Goal: Task Accomplishment & Management: Complete application form

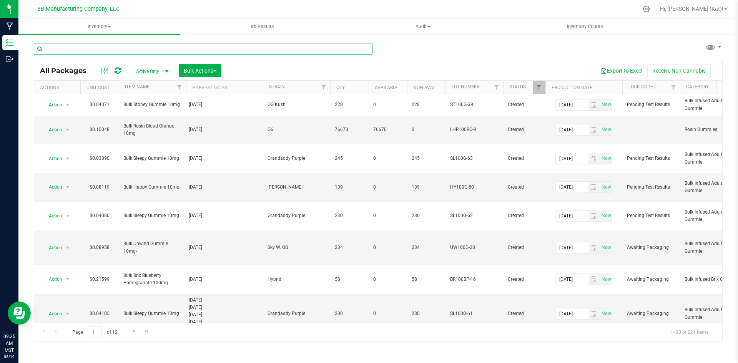
click at [216, 47] on input "text" at bounding box center [203, 49] width 339 height 12
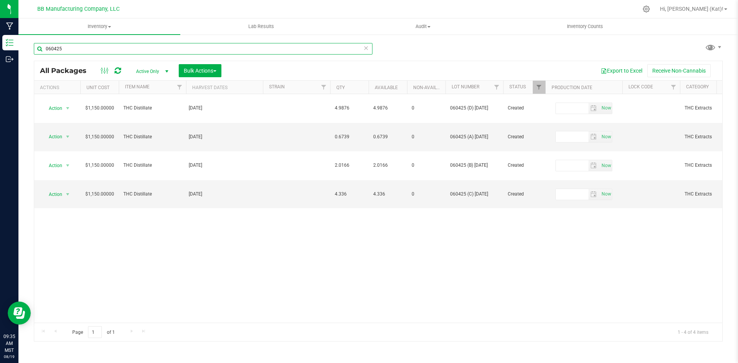
type input "060425"
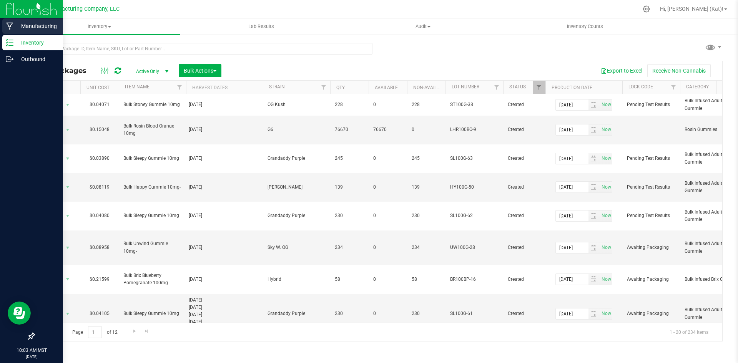
click at [27, 22] on p "Manufacturing" at bounding box center [36, 26] width 46 height 9
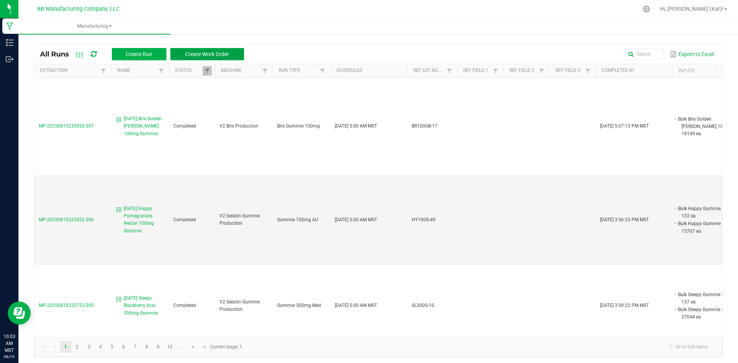
click at [220, 52] on span "Create Work Order" at bounding box center [207, 54] width 44 height 6
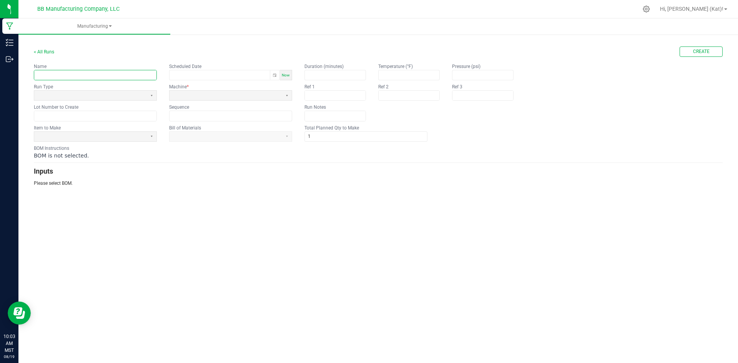
click at [133, 75] on input "text" at bounding box center [95, 75] width 122 height 10
paste input "Sleepy Blackberry Acai 100mg Gummie"
type input "[DATE] Sleepy Blackberry Acai 100mg Gummie"
click at [143, 93] on span at bounding box center [90, 95] width 106 height 7
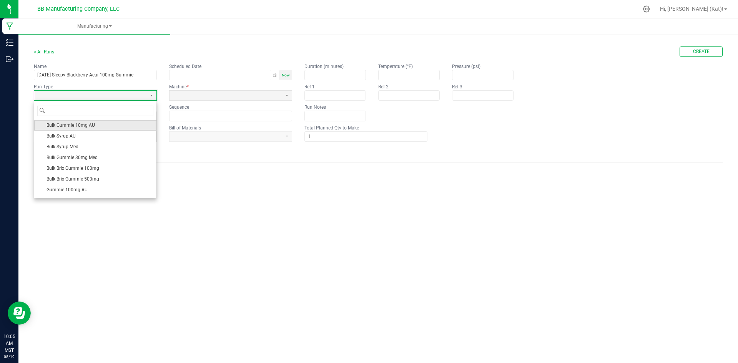
click at [90, 122] on span "Bulk Gummie 10mg AU" at bounding box center [71, 125] width 48 height 8
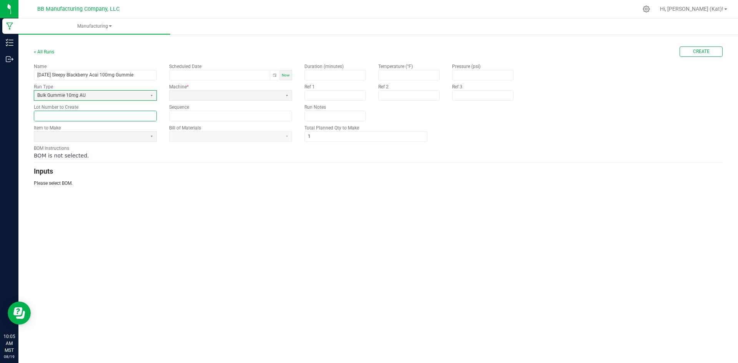
click at [75, 120] on input "text" at bounding box center [95, 116] width 122 height 10
paste input "SL100G-64"
type input "SL100G-64"
click at [124, 137] on span at bounding box center [90, 136] width 106 height 7
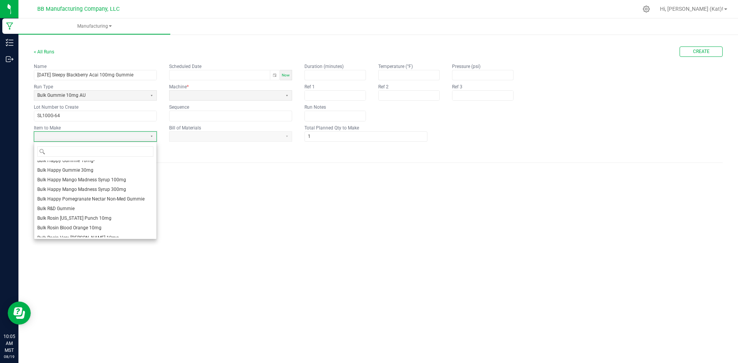
scroll to position [231, 0]
click at [104, 192] on li "Bulk Sleepy Gummie 10mg" at bounding box center [95, 196] width 122 height 10
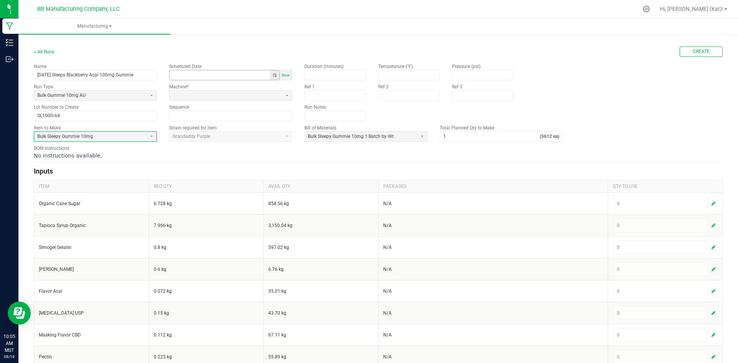
click at [273, 75] on button "Toggle popup" at bounding box center [275, 75] width 10 height 10
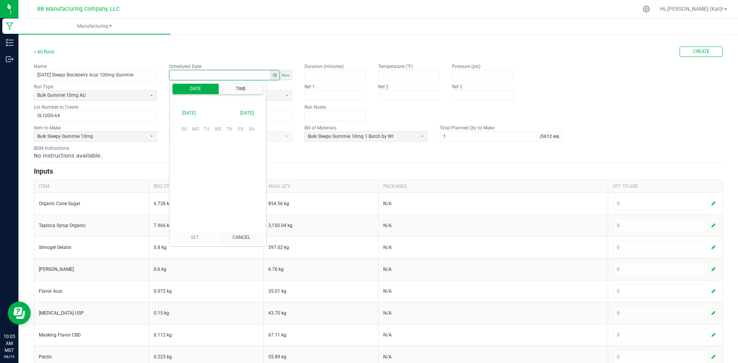
scroll to position [121104, 0]
click at [195, 177] on span "18" at bounding box center [195, 178] width 11 height 12
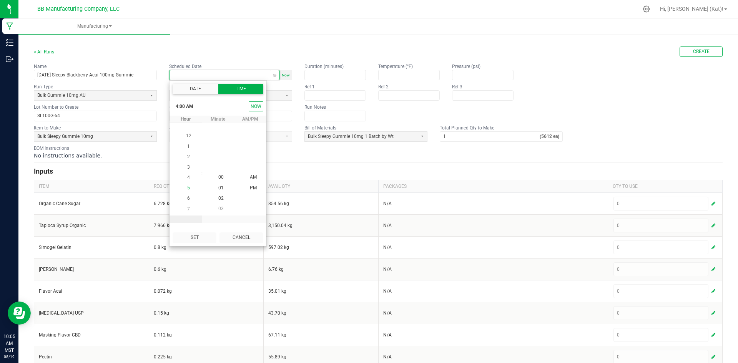
click at [188, 185] on li "5" at bounding box center [189, 188] width 18 height 10
click at [196, 240] on button "Set" at bounding box center [195, 238] width 44 height 10
type input "[DATE] 5:00 AM"
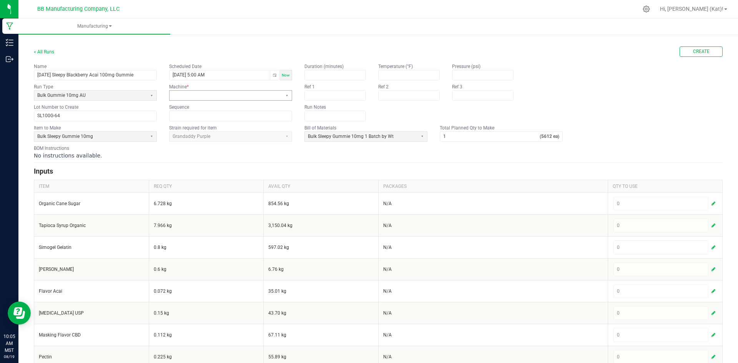
click at [226, 101] on fieldset "Name 8.18.25 Sleepy Blackberry Acai 100mg Gummie Scheduled Date 08/18/2025 5:00…" at bounding box center [163, 92] width 258 height 58
click at [226, 99] on span at bounding box center [226, 95] width 106 height 7
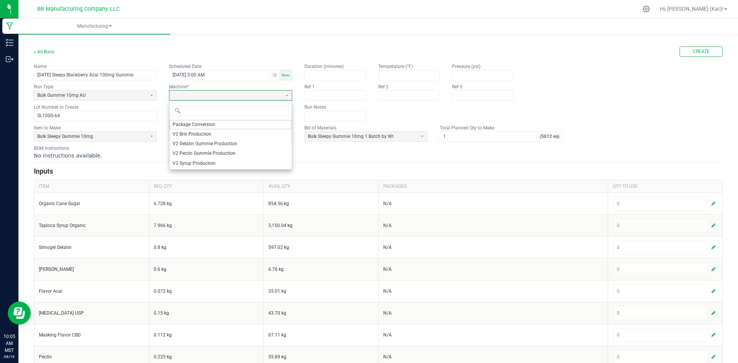
click at [199, 141] on span "V2 Gelatin Gummie Production" at bounding box center [205, 144] width 65 height 7
click at [201, 116] on input at bounding box center [231, 116] width 122 height 10
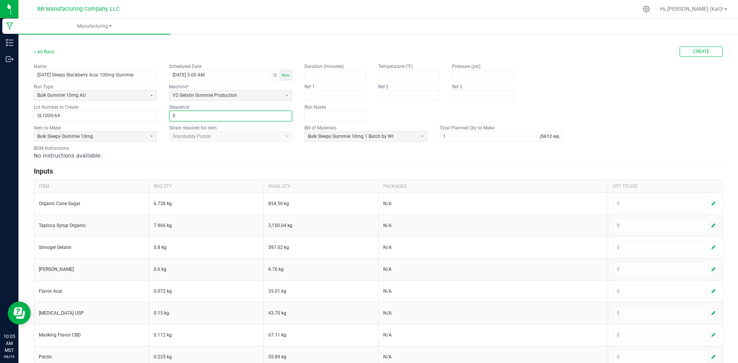
type input "0"
click at [306, 151] on div "BOM Instructions No instructions available." at bounding box center [378, 152] width 689 height 15
click at [459, 134] on input "1" at bounding box center [490, 137] width 100 height 10
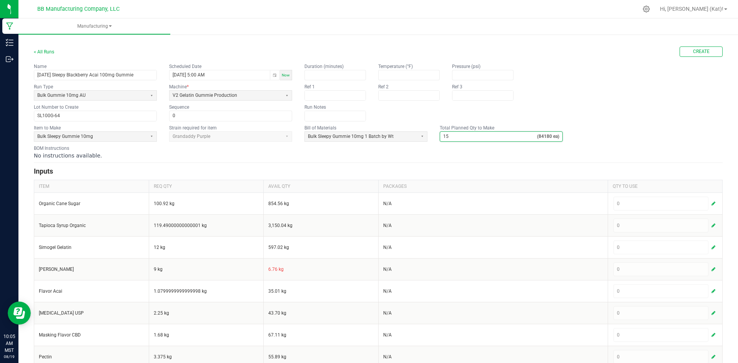
type input "15"
click at [450, 155] on div "No instructions available." at bounding box center [378, 156] width 689 height 8
click at [526, 155] on div "No instructions available." at bounding box center [378, 156] width 689 height 8
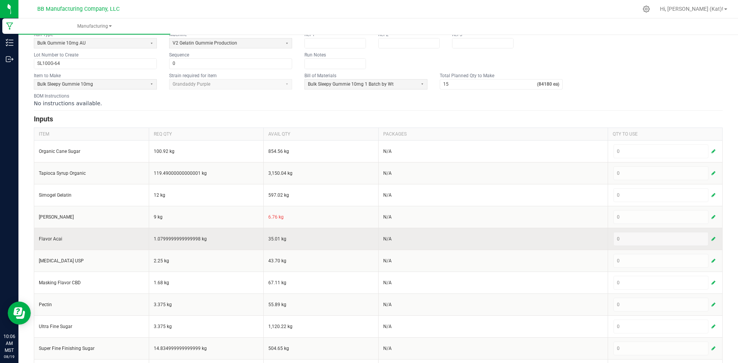
scroll to position [0, 0]
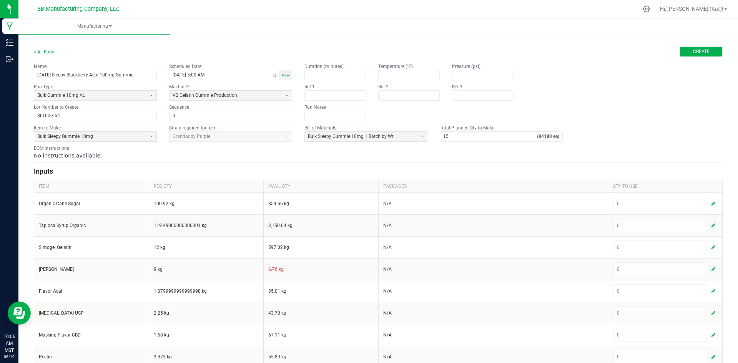
click at [693, 52] on span "Create" at bounding box center [701, 51] width 17 height 7
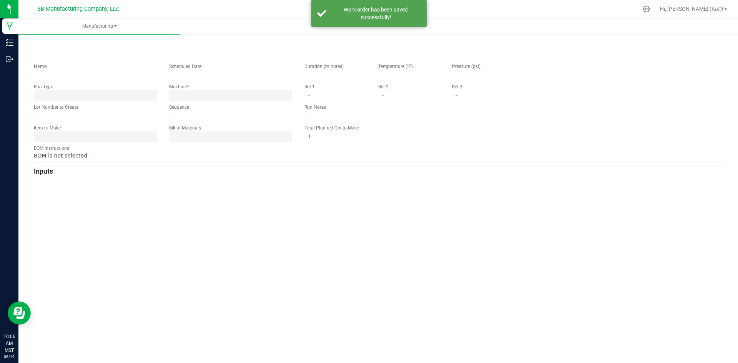
type input "[DATE] Sleepy Blackberry Acai 100mg Gummie"
type input "[DATE] 5:00 AM"
type input "SL100G-64"
type input "0"
type input "15"
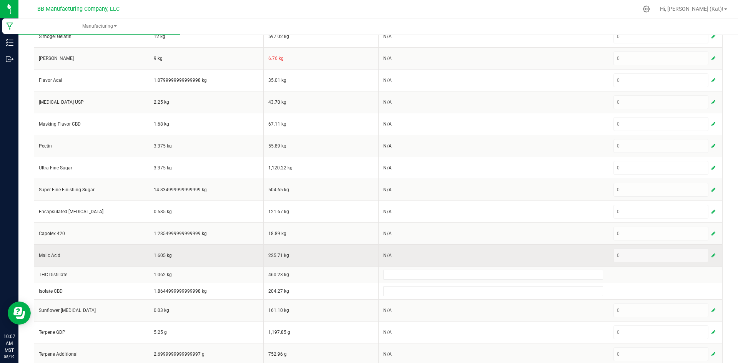
scroll to position [262, 0]
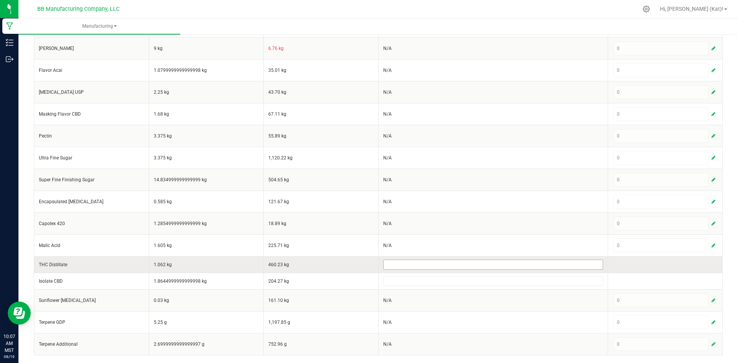
click at [446, 264] on input at bounding box center [493, 264] width 219 height 9
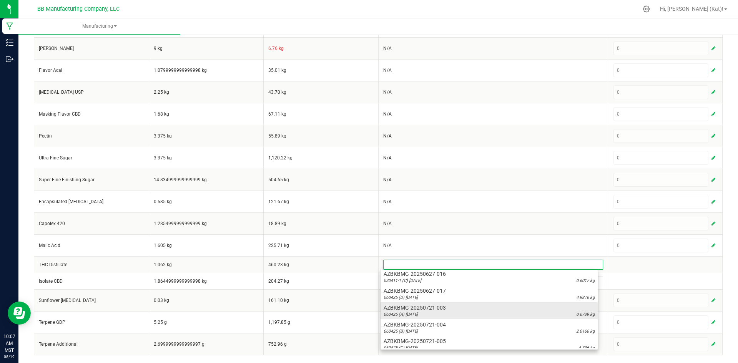
scroll to position [192, 0]
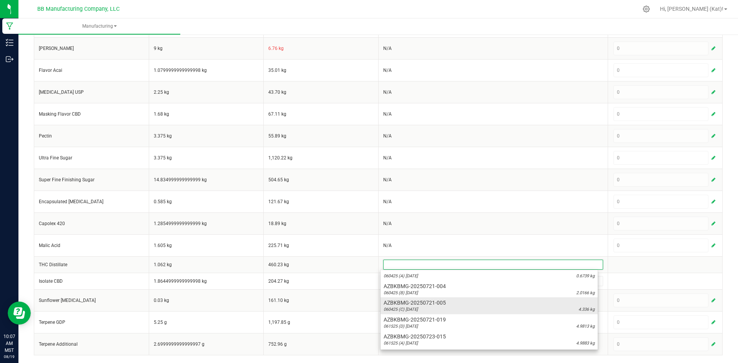
click at [455, 301] on span "AZBKBMG-20250721-005" at bounding box center [489, 303] width 211 height 8
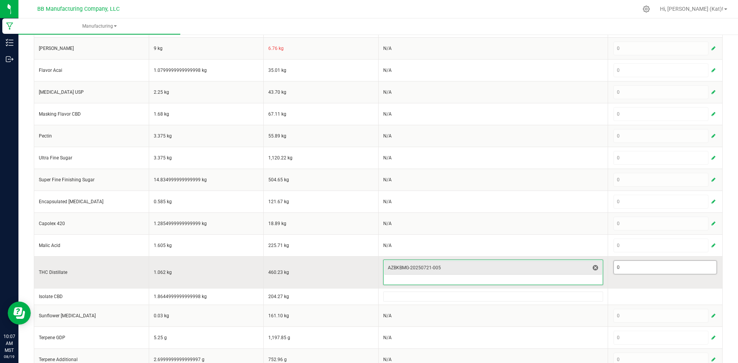
click at [643, 271] on input "0" at bounding box center [665, 267] width 103 height 13
paste input ".955"
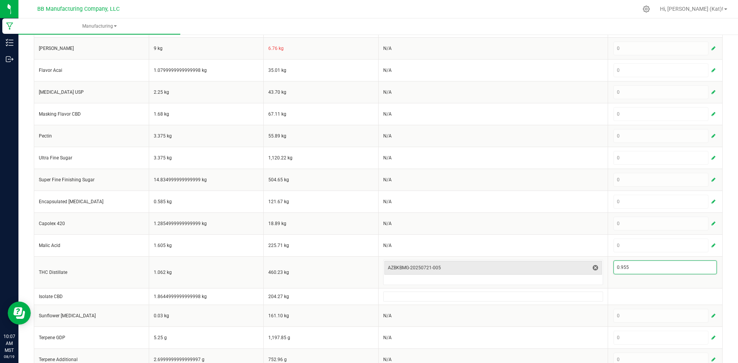
type input "0.955"
click at [730, 276] on div "< All Runs Cancel Save Complete In Progress Created: Aug 19, 2025 by kat@bakedb…" at bounding box center [378, 75] width 720 height 608
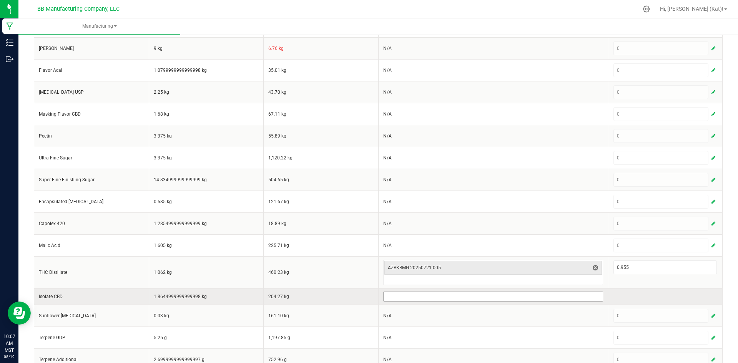
click at [467, 299] on input at bounding box center [493, 296] width 219 height 9
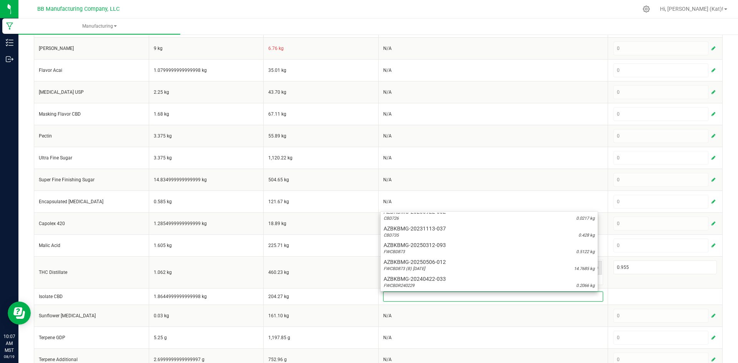
scroll to position [74, 0]
click at [456, 263] on span "AZBKBMG-20250506-012" at bounding box center [489, 262] width 211 height 8
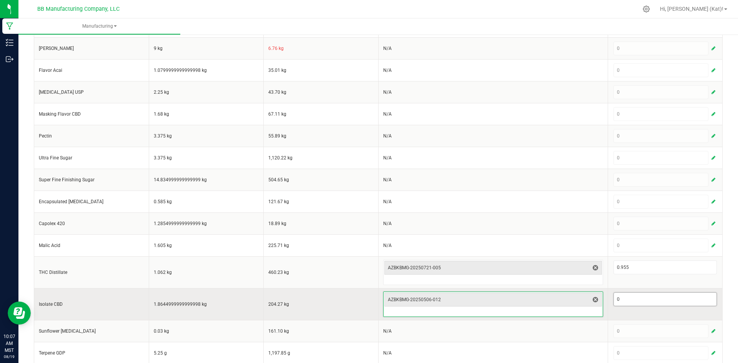
click at [653, 297] on input "0" at bounding box center [665, 299] width 103 height 13
paste input "1.811"
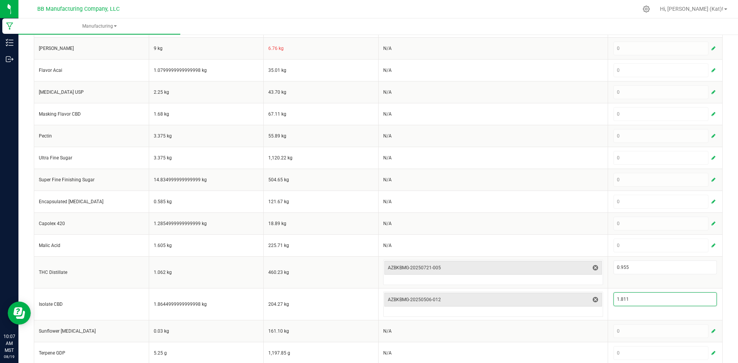
type input "1.811"
click at [725, 283] on div "< All Runs Cancel Save Complete In Progress Created: Aug 19, 2025 by kat@bakedb…" at bounding box center [378, 82] width 720 height 623
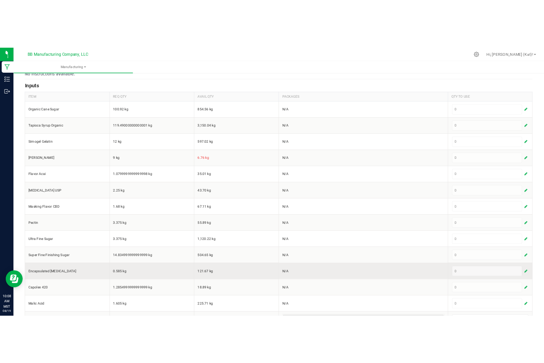
scroll to position [293, 0]
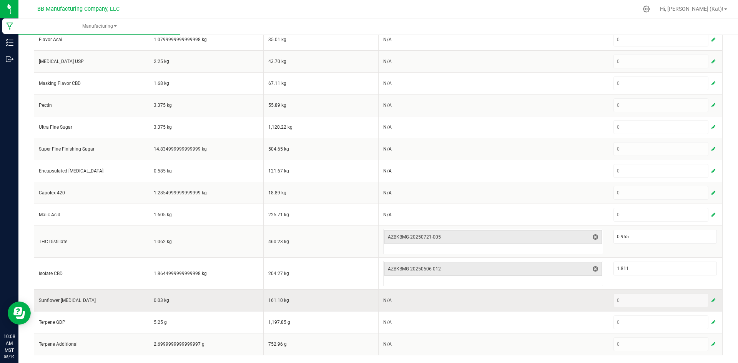
click at [712, 299] on span "button" at bounding box center [714, 301] width 4 height 6
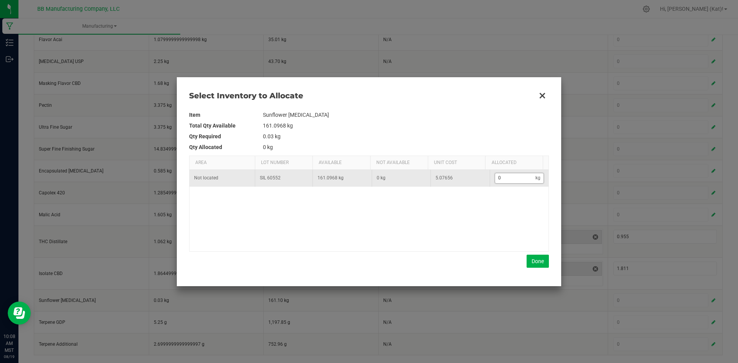
click at [514, 178] on input "0" at bounding box center [515, 178] width 41 height 10
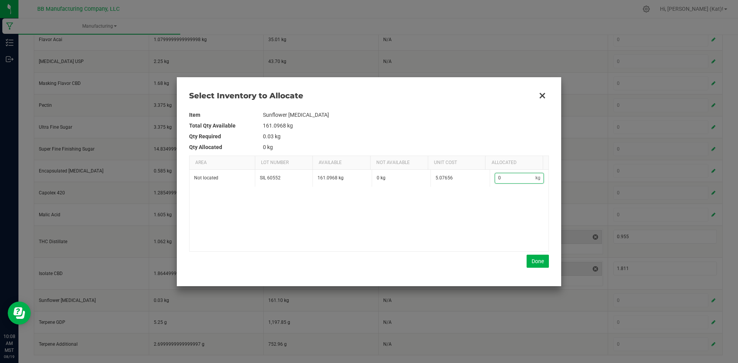
paste input ".027"
type input "0.027"
click at [536, 265] on button "Done" at bounding box center [538, 261] width 22 height 13
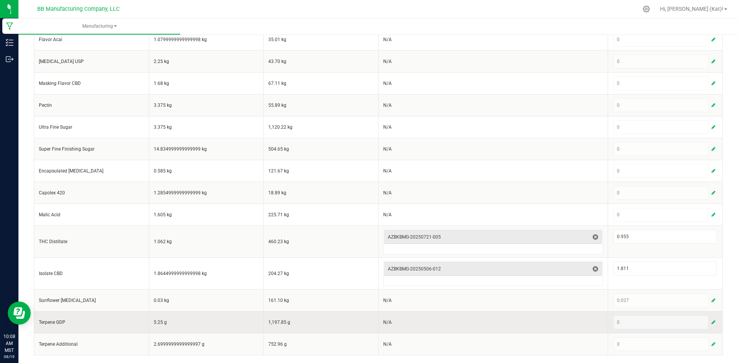
click at [712, 323] on span "button" at bounding box center [714, 322] width 4 height 6
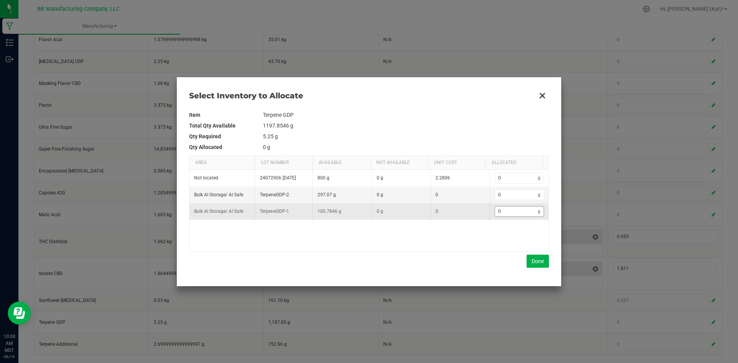
click at [495, 208] on input "0" at bounding box center [516, 212] width 43 height 10
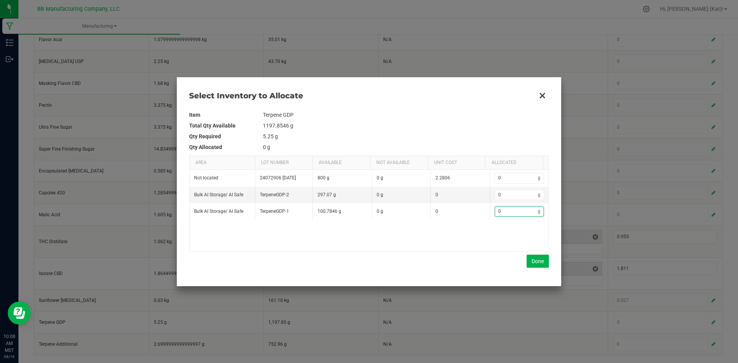
paste input "4.78"
type input "4.78"
click at [550, 261] on div "Select Inventory to Allocate Item Terpene GDP Total Qty Available 1197.8546 g Q…" at bounding box center [369, 181] width 384 height 209
click at [533, 261] on button "Done" at bounding box center [538, 261] width 22 height 13
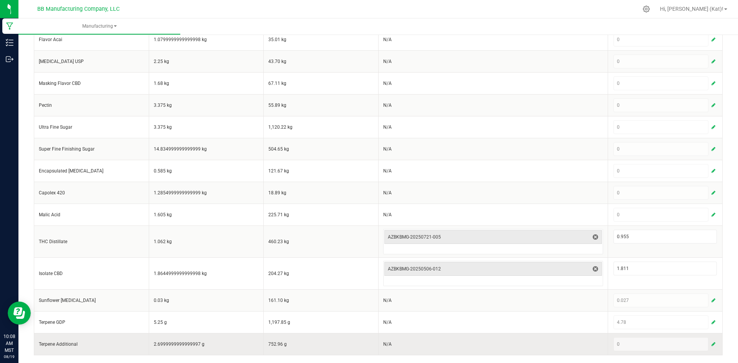
click at [712, 344] on span "button" at bounding box center [714, 344] width 4 height 6
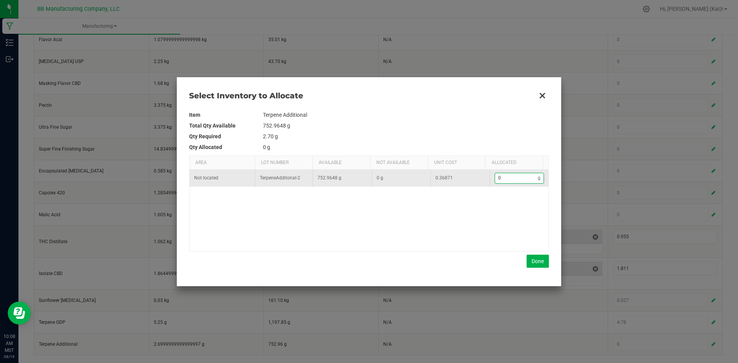
click at [495, 183] on input "0" at bounding box center [516, 178] width 43 height 10
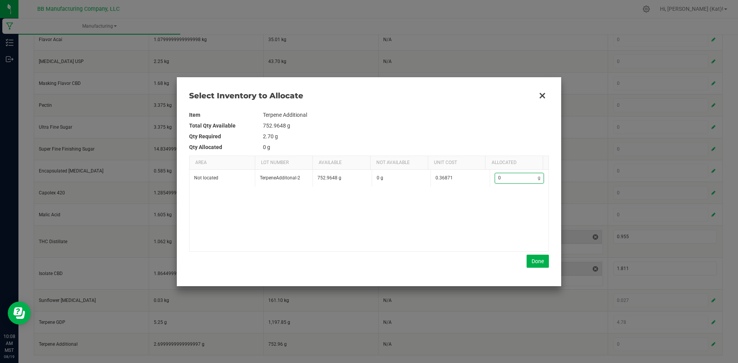
paste input "2.39"
type input "2.39"
click at [537, 261] on button "Done" at bounding box center [538, 261] width 22 height 13
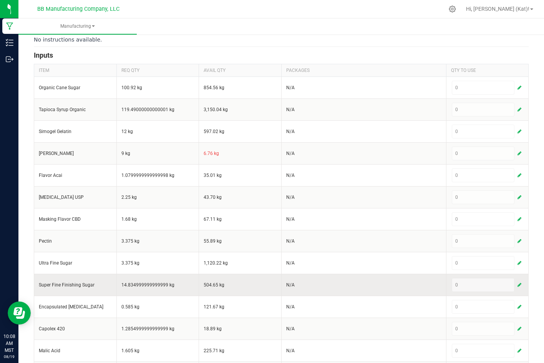
scroll to position [178, 0]
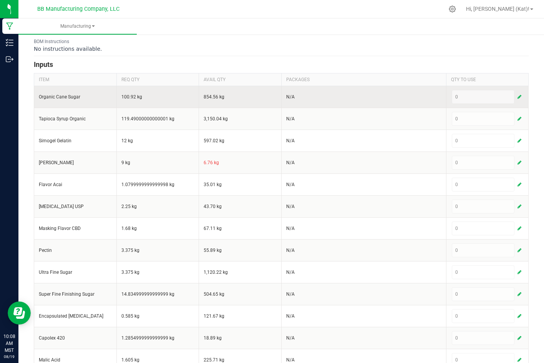
click at [518, 98] on span "button" at bounding box center [520, 97] width 4 height 6
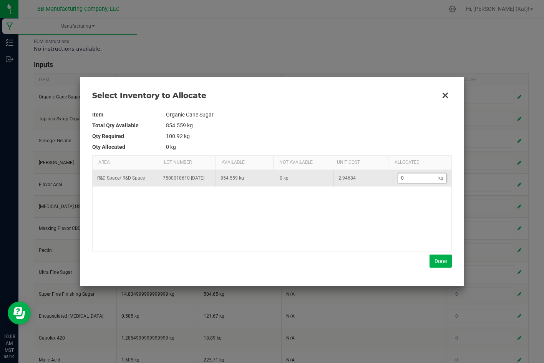
click at [409, 181] on input "0" at bounding box center [418, 178] width 41 height 10
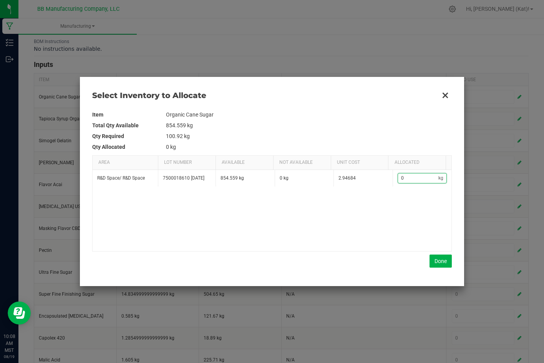
paste input "100.875"
type input "100.875"
click at [441, 265] on button "Done" at bounding box center [441, 260] width 22 height 13
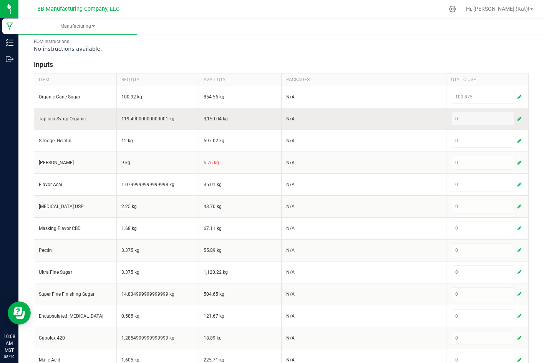
click at [518, 119] on span "button" at bounding box center [520, 119] width 4 height 6
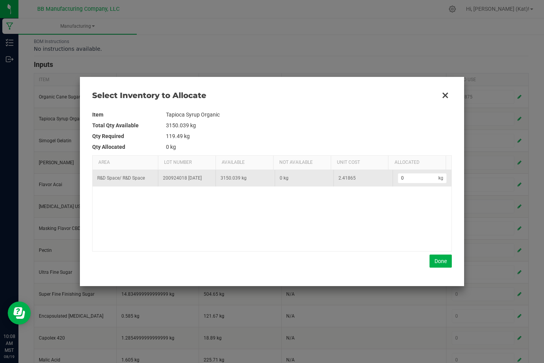
click at [418, 184] on td "0 kg" at bounding box center [422, 178] width 59 height 17
click at [417, 179] on input "0" at bounding box center [418, 178] width 41 height 10
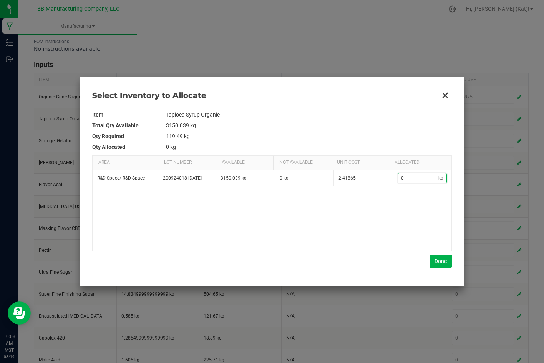
paste input "119.49"
type input "119.49"
click at [443, 261] on button "Done" at bounding box center [441, 260] width 22 height 13
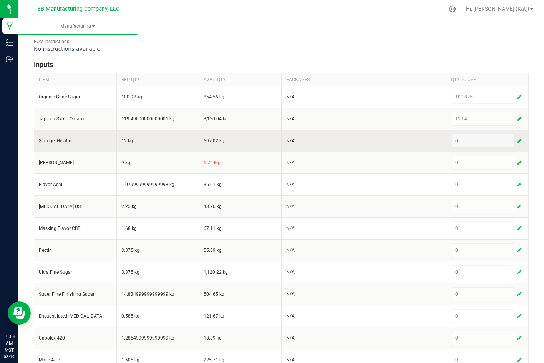
click at [518, 142] on span "button" at bounding box center [520, 141] width 4 height 6
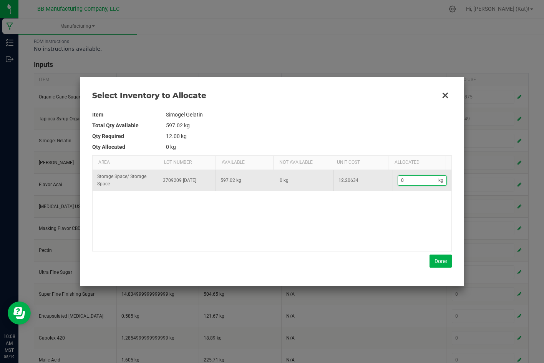
click at [424, 184] on input "0" at bounding box center [418, 181] width 41 height 10
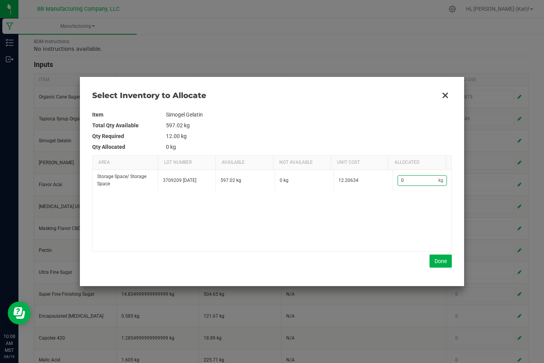
paste input "12"
type input "12"
click at [442, 264] on button "Done" at bounding box center [441, 260] width 22 height 13
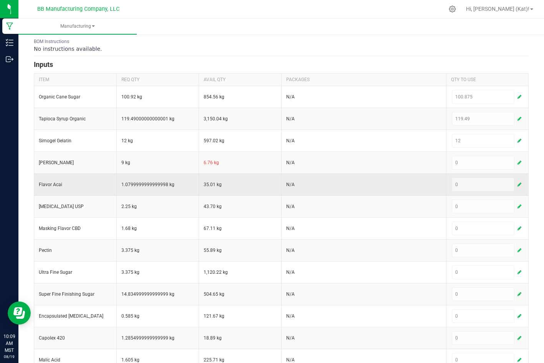
click at [516, 185] on button "button" at bounding box center [519, 184] width 7 height 9
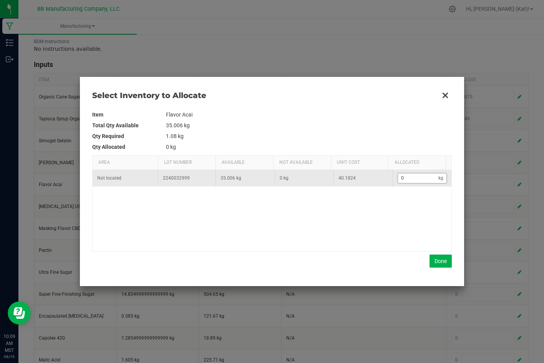
click at [410, 177] on input "0" at bounding box center [418, 178] width 41 height 10
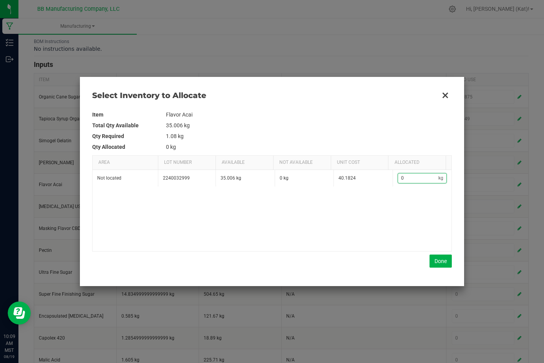
paste input "1.08"
type input "1.08"
click at [431, 253] on div "Item Flavor Acai Total Qty Available 35.006 kg Qty Required 1.08 kg Qty Allocat…" at bounding box center [272, 188] width 360 height 158
click at [434, 256] on button "Done" at bounding box center [441, 260] width 22 height 13
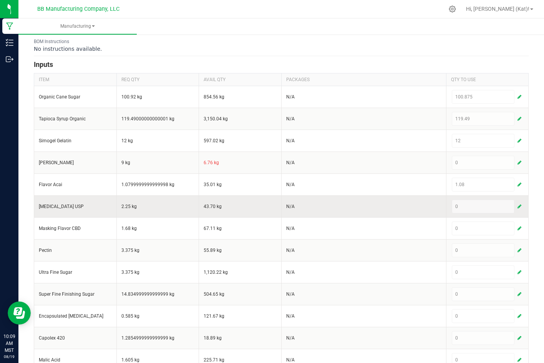
click at [518, 205] on span "button" at bounding box center [520, 206] width 4 height 6
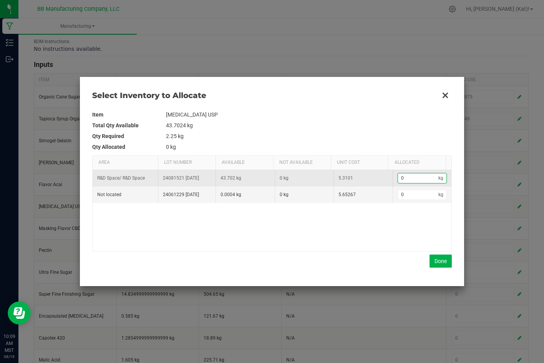
click at [413, 177] on input "0" at bounding box center [418, 178] width 41 height 10
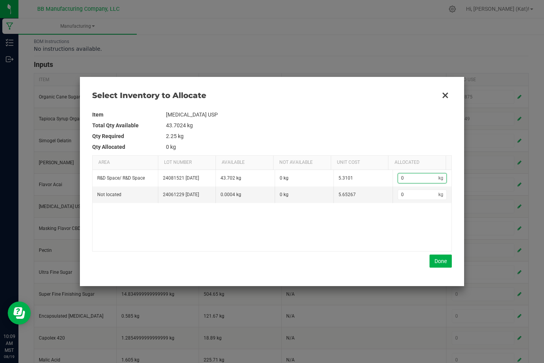
paste input "2.25"
type input "2.25"
click at [442, 259] on button "Done" at bounding box center [441, 260] width 22 height 13
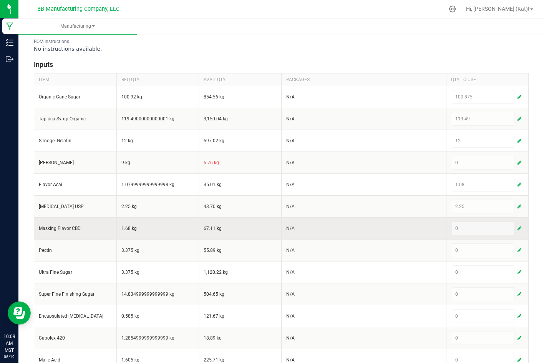
click at [518, 228] on span "button" at bounding box center [520, 228] width 4 height 6
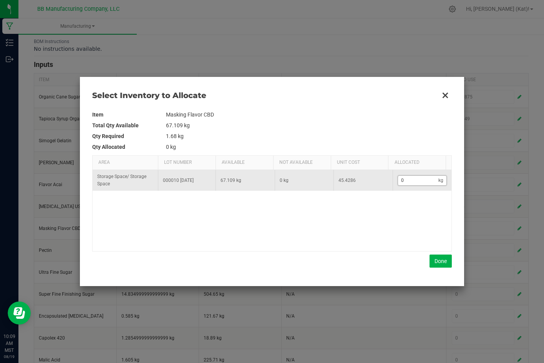
click at [417, 185] on input "0" at bounding box center [418, 181] width 41 height 10
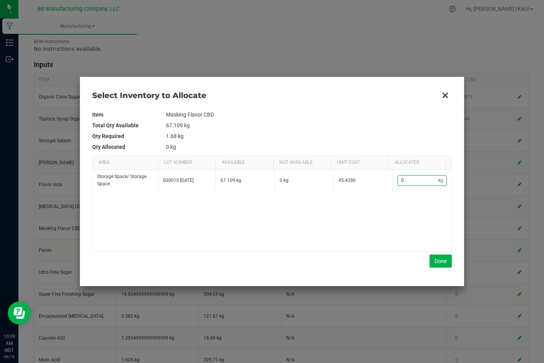
paste input "1.725"
type input "1.725"
click at [439, 267] on button "Done" at bounding box center [441, 260] width 22 height 13
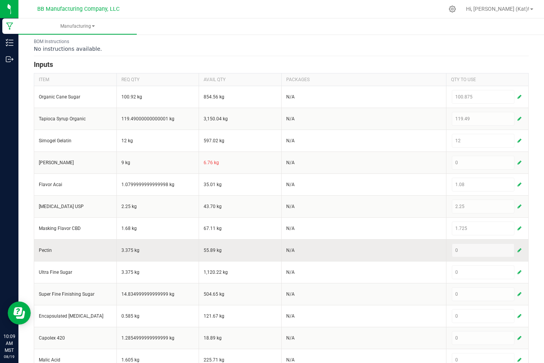
click at [518, 247] on span "button" at bounding box center [520, 250] width 4 height 6
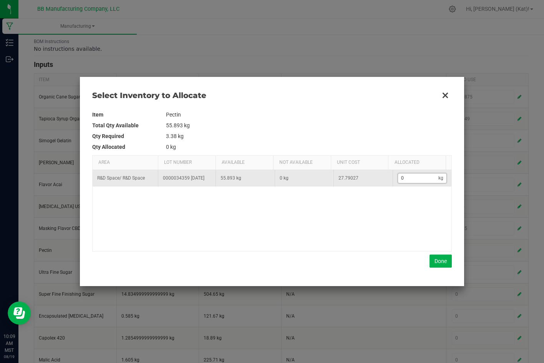
click at [407, 178] on input "0" at bounding box center [418, 178] width 41 height 10
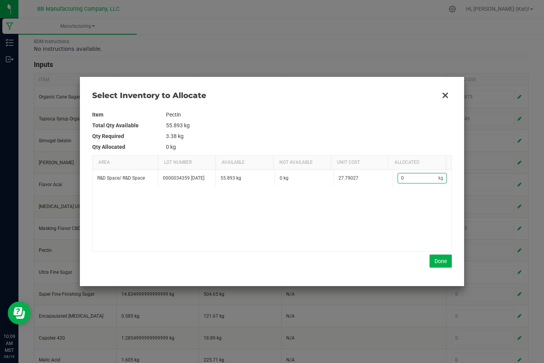
paste input "3.375"
type input "3.375"
click at [437, 257] on button "Done" at bounding box center [441, 260] width 22 height 13
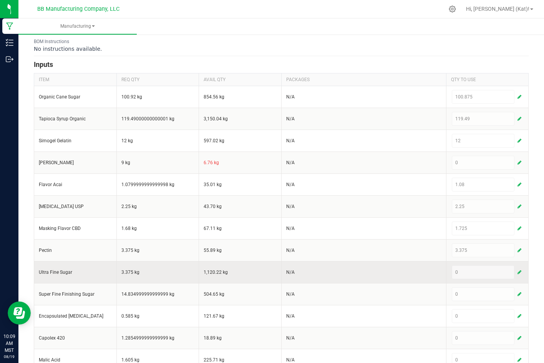
click at [515, 278] on div "0" at bounding box center [487, 272] width 71 height 14
click at [518, 272] on span "button" at bounding box center [520, 272] width 4 height 6
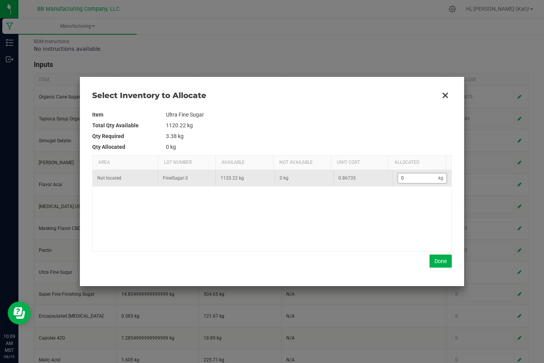
click at [405, 179] on input "0" at bounding box center [418, 178] width 41 height 10
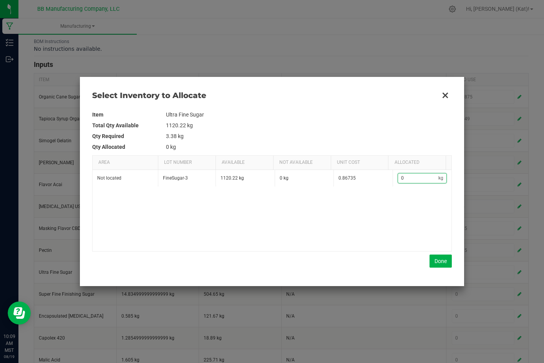
paste input "3.375"
type input "3.375"
click at [447, 261] on button "Done" at bounding box center [441, 260] width 22 height 13
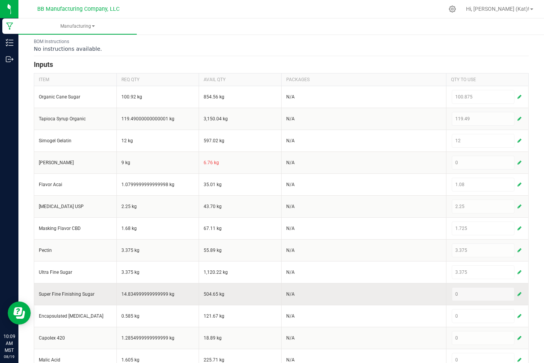
click at [518, 294] on span "button" at bounding box center [520, 294] width 4 height 6
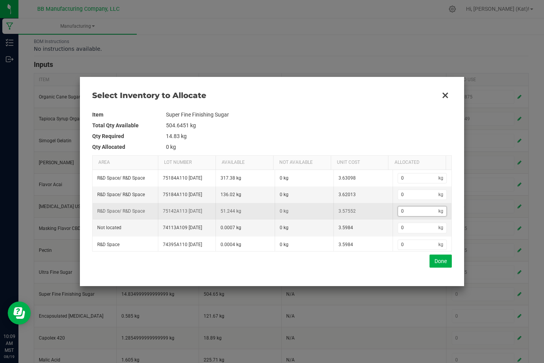
click at [410, 216] on input "0" at bounding box center [418, 211] width 41 height 10
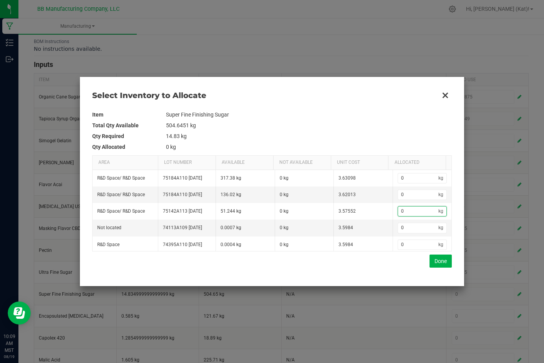
paste input "18.443"
type input "18.443"
click at [441, 264] on button "Done" at bounding box center [441, 260] width 22 height 13
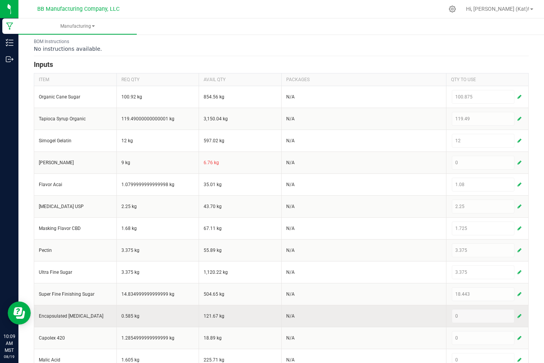
click at [518, 316] on span "button" at bounding box center [520, 316] width 4 height 6
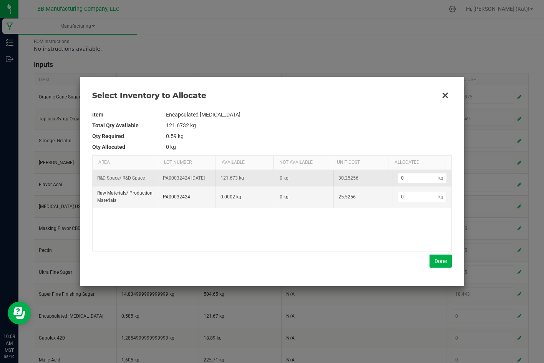
click at [413, 174] on td "0 kg" at bounding box center [422, 178] width 59 height 17
click at [415, 186] on td "0 kg" at bounding box center [422, 178] width 59 height 17
click at [413, 182] on input "0" at bounding box center [418, 178] width 41 height 10
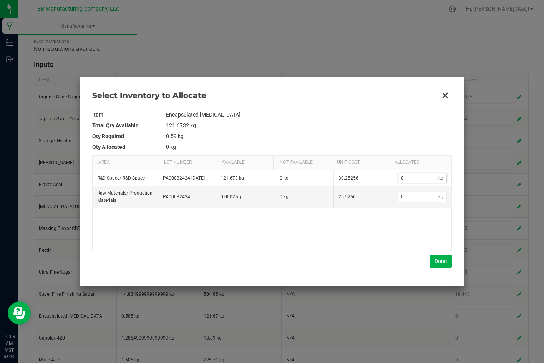
paste input ".97"
type input "0.97"
click at [437, 265] on button "Done" at bounding box center [441, 260] width 22 height 13
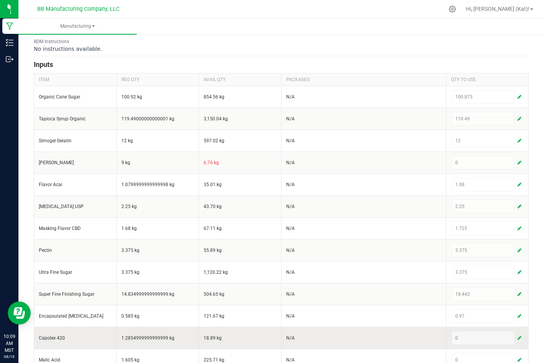
click at [516, 337] on button "button" at bounding box center [519, 337] width 7 height 9
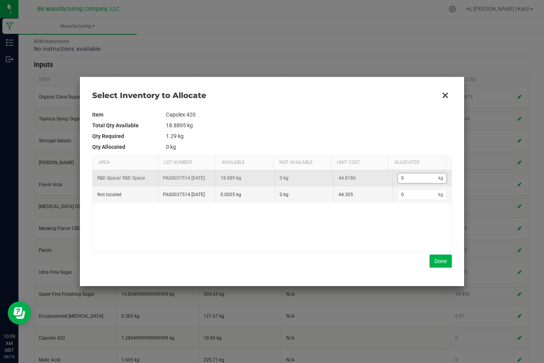
click at [413, 176] on input "0" at bounding box center [418, 178] width 41 height 10
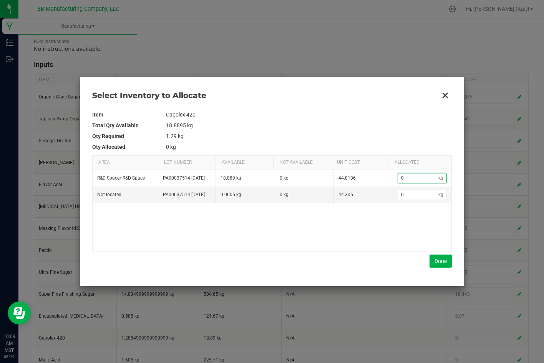
paste input "1.285"
type input "1.285"
click at [440, 266] on button "Done" at bounding box center [441, 260] width 22 height 13
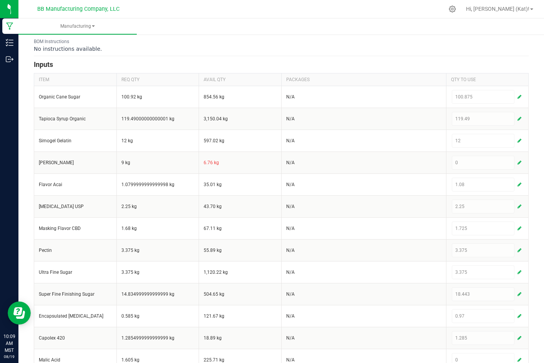
scroll to position [254, 0]
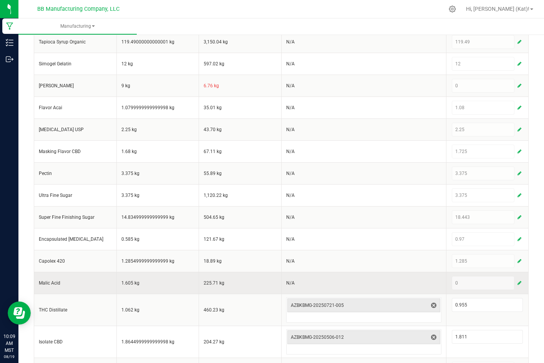
click at [518, 283] on span "button" at bounding box center [520, 283] width 4 height 6
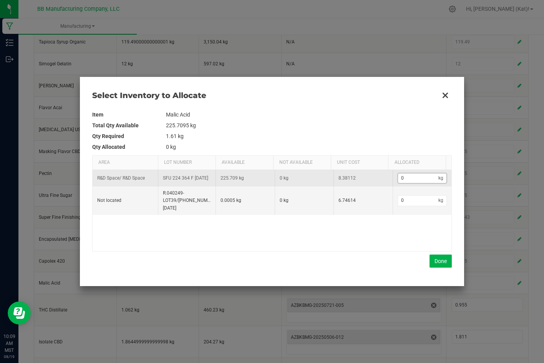
click at [409, 176] on input "0" at bounding box center [418, 178] width 41 height 10
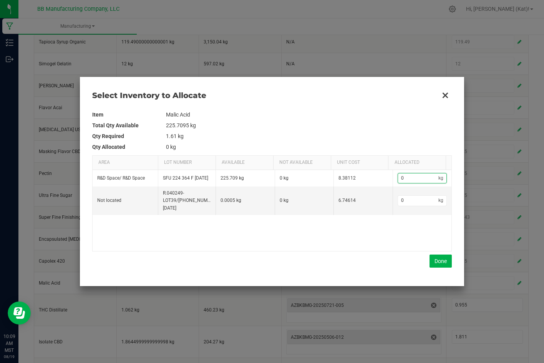
paste input "1.605"
type input "1.605"
click at [441, 265] on button "Done" at bounding box center [441, 260] width 22 height 13
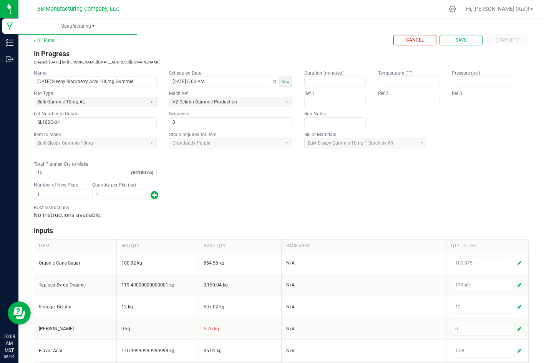
scroll to position [0, 0]
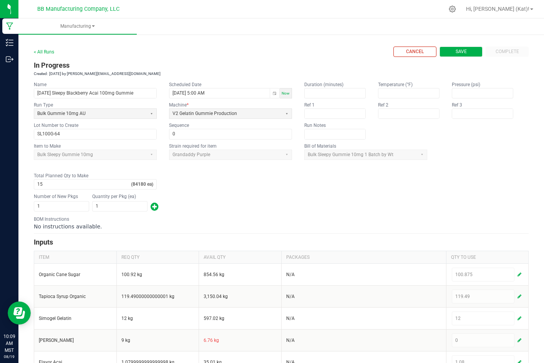
click at [467, 51] on button "Save" at bounding box center [461, 52] width 43 height 10
type input "1"
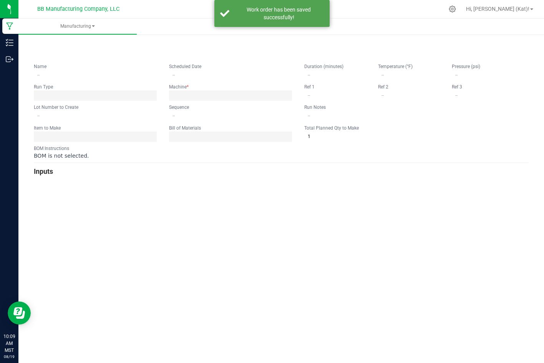
type input "[DATE] Sleepy Blackberry Acai 100mg Gummie"
type input "[DATE] 5:00 AM"
type input "SL100G-64"
type input "0"
type input "15"
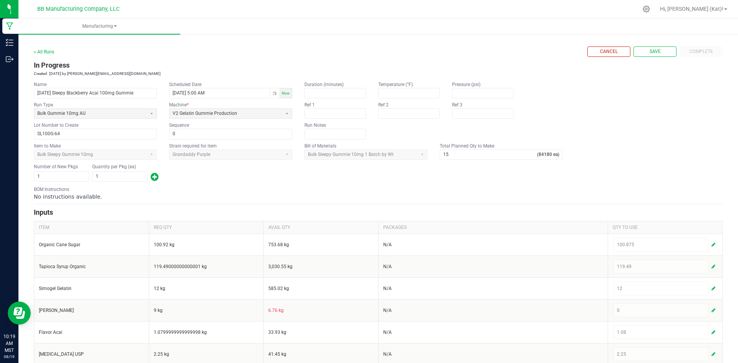
click at [52, 48] on div "< All Runs" at bounding box center [44, 51] width 20 height 7
click at [639, 48] on button "Save" at bounding box center [654, 52] width 43 height 10
type input "1"
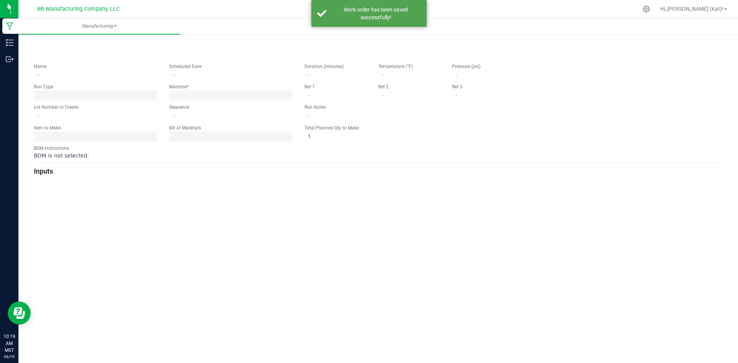
type input "[DATE] Sleepy Blackberry Acai 100mg Gummie"
type input "[DATE] 5:00 AM"
type input "SL100G-64"
type input "0"
type input "15"
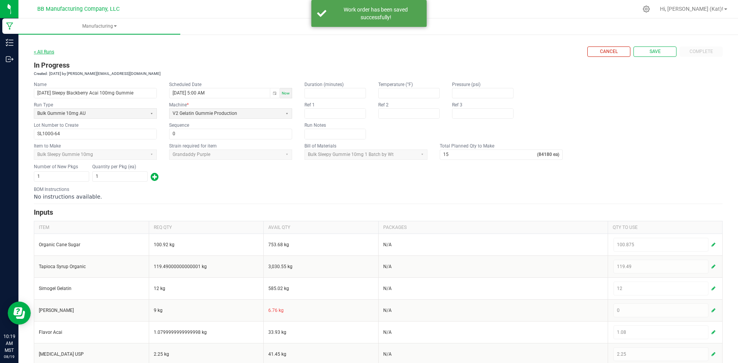
click at [49, 54] on link "< All Runs" at bounding box center [44, 51] width 20 height 5
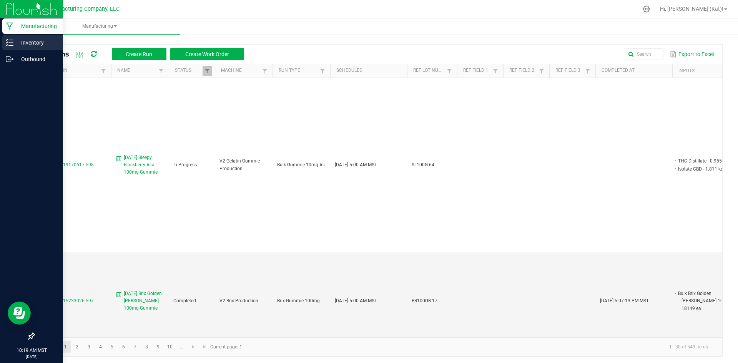
click at [13, 44] on icon at bounding box center [10, 43] width 8 height 8
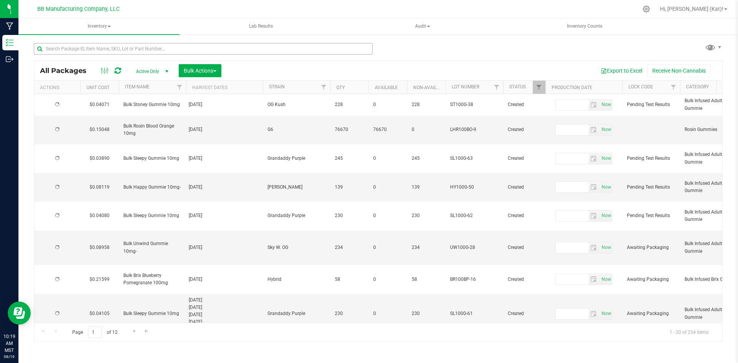
type input "2025-08-15"
type input "2026-08-15"
type input "2025-07-24"
type input "2026-07-24"
type input "2025-08-12"
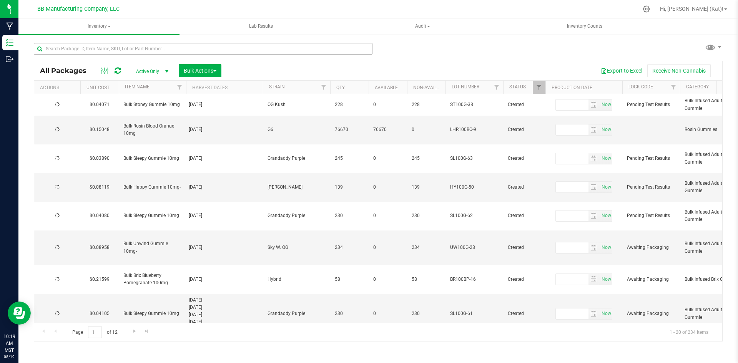
type input "2026-08-12"
type input "2025-08-12"
type input "2026-08-12"
type input "2025-08-11"
type input "2026-08-11"
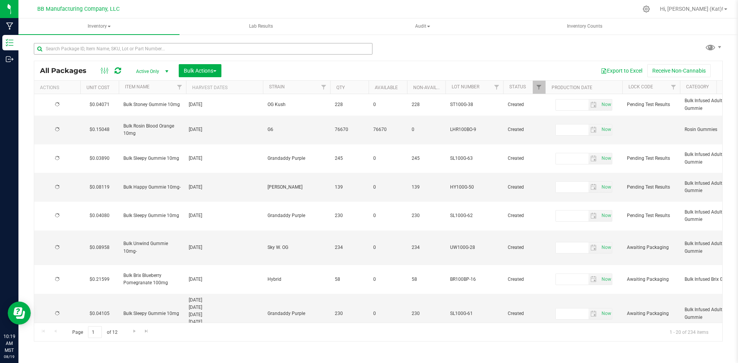
type input "2025-08-08"
type input "2026-08-08"
type input "2025-08-07"
type input "2026-08-07"
type input "2025-08-04"
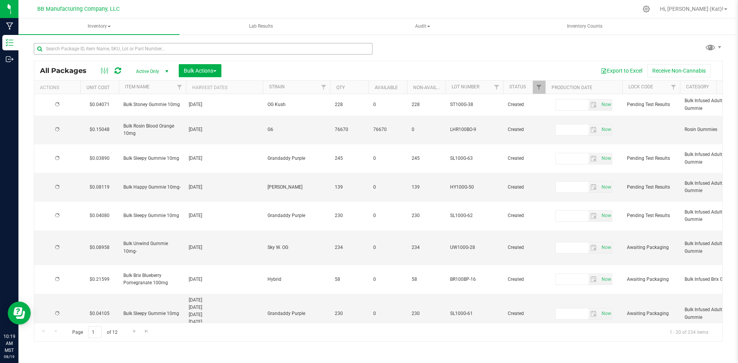
type input "2026-08-04"
type input "2025-08-05"
type input "2026-08-05"
type input "2025-07-31"
type input "2026-07-31"
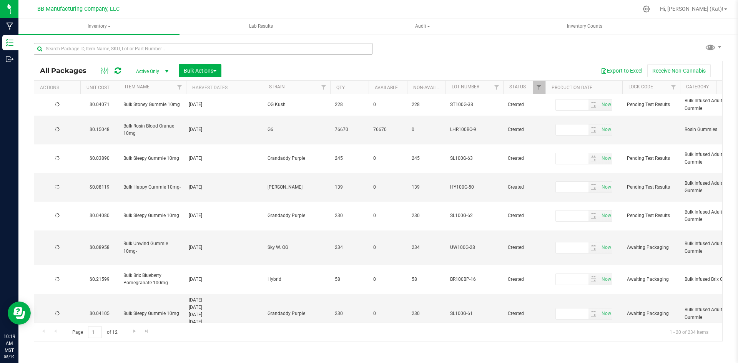
type input "2025-07-29"
type input "2026-07-29"
type input "2025-07-28"
type input "2026-07-28"
type input "2025-07-25"
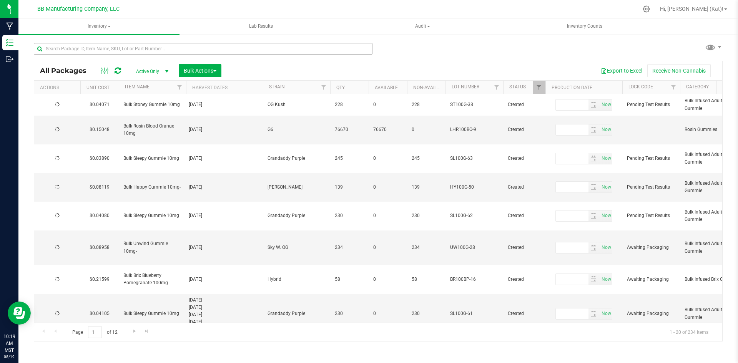
type input "2026-07-25"
type input "2025-07-15"
type input "2026-07-15"
type input "2025-07-11"
type input "2026-07-11"
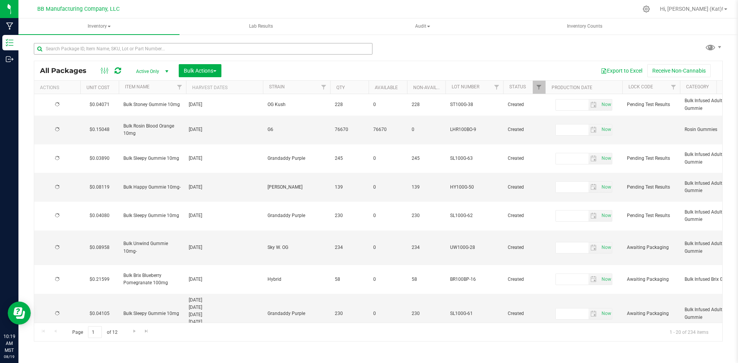
type input "2025-07-11"
type input "2026-07-11"
type input "2025-07-11"
type input "2026-07-11"
type input "2025-07-11"
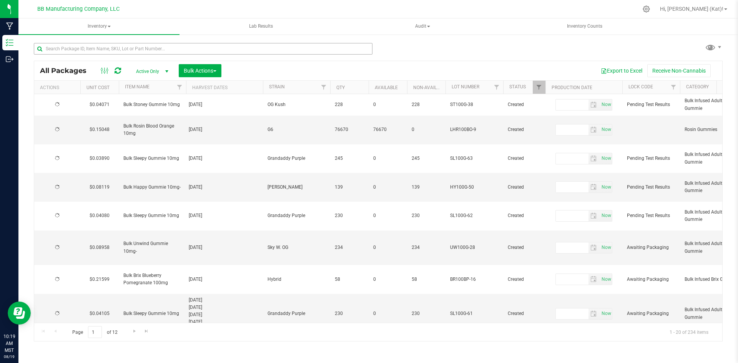
type input "2026-07-11"
type input "2025-07-11"
type input "2026-07-11"
type input "2025-07-11"
type input "2026-07-11"
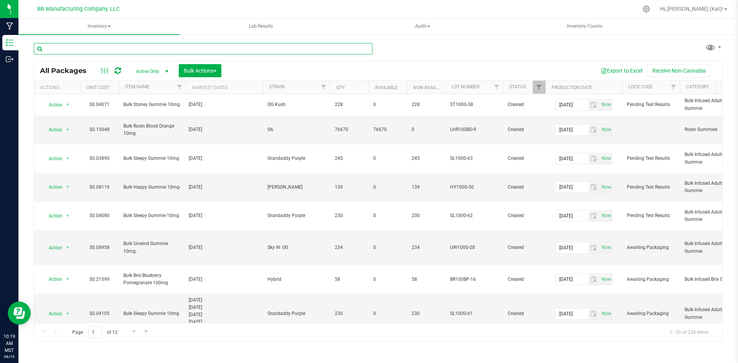
click at [193, 47] on input "text" at bounding box center [203, 49] width 339 height 12
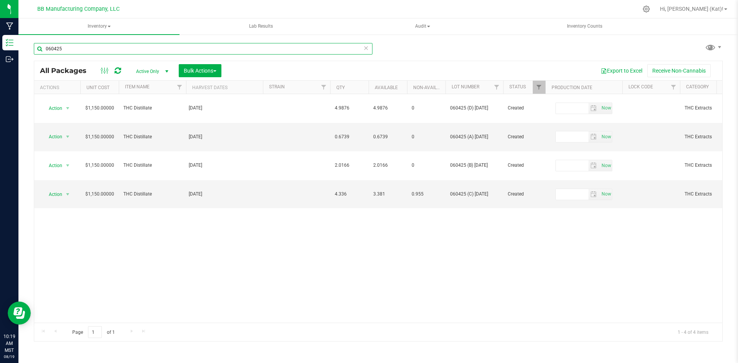
type input "060425"
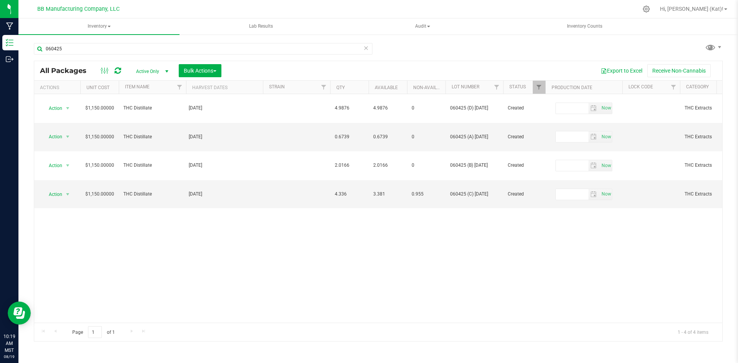
click at [366, 46] on icon at bounding box center [365, 47] width 5 height 9
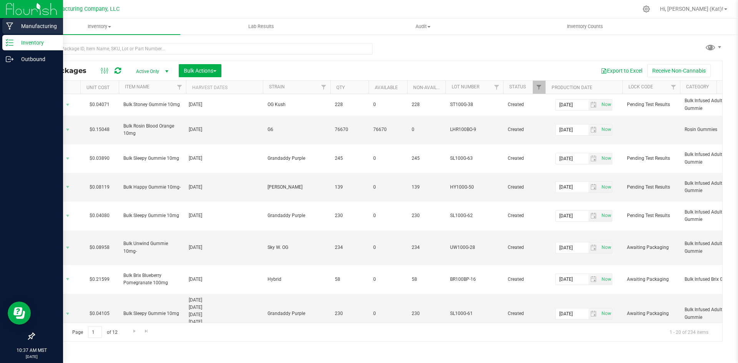
click at [17, 26] on p "Manufacturing" at bounding box center [36, 26] width 46 height 9
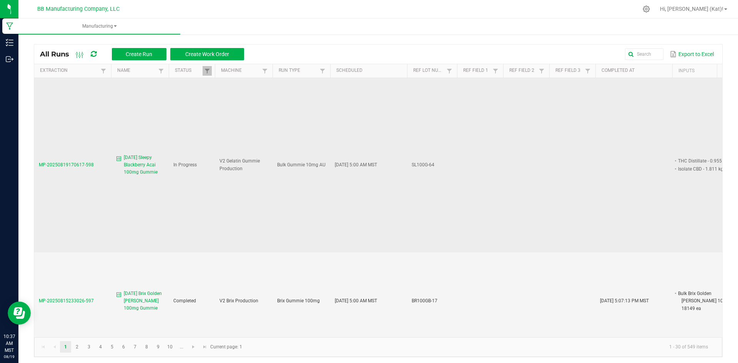
click at [135, 160] on span "[DATE] Sleepy Blackberry Acai 100mg Gummie" at bounding box center [144, 165] width 40 height 22
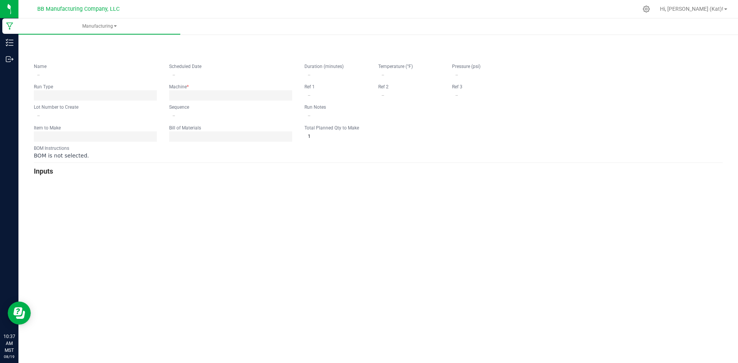
type input "[DATE] Sleepy Blackberry Acai 100mg Gummie"
type input "[DATE] 5:00 AM"
type input "SL100G-64"
type input "0"
type input "15"
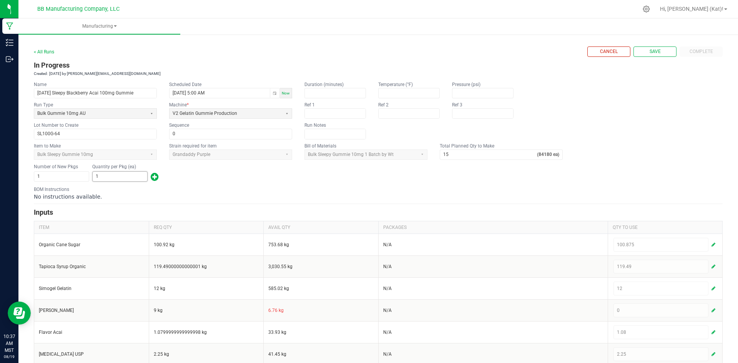
click at [124, 176] on input "1" at bounding box center [120, 177] width 55 height 10
type input "244"
click at [156, 176] on span "button" at bounding box center [155, 177] width 8 height 12
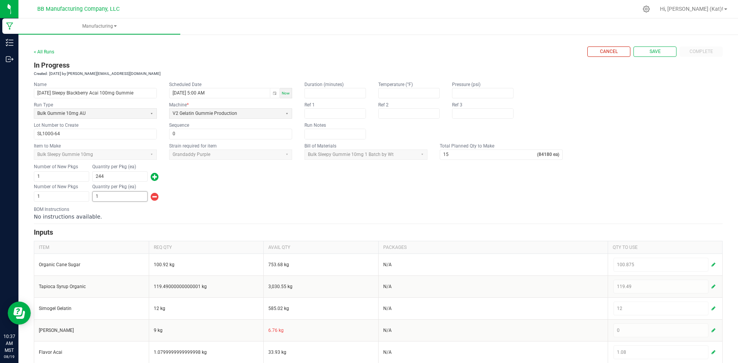
click at [136, 197] on input "1" at bounding box center [120, 197] width 55 height 10
type input "79,576"
click at [180, 194] on div "Number of New Pkgs 1 Quantity per Pkg (ea) 79,576" at bounding box center [378, 193] width 689 height 20
click at [659, 51] on button "Save" at bounding box center [654, 52] width 43 height 10
type input "1"
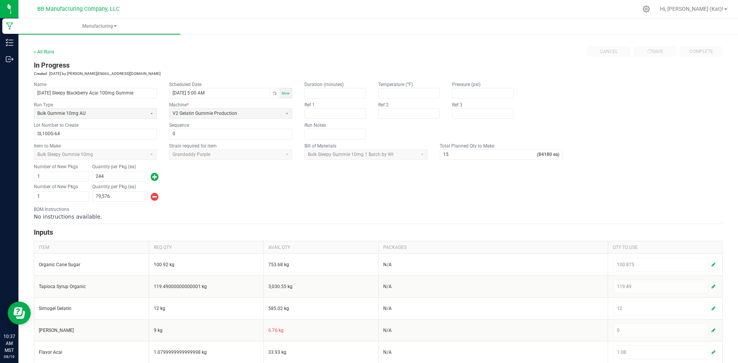
type input "1"
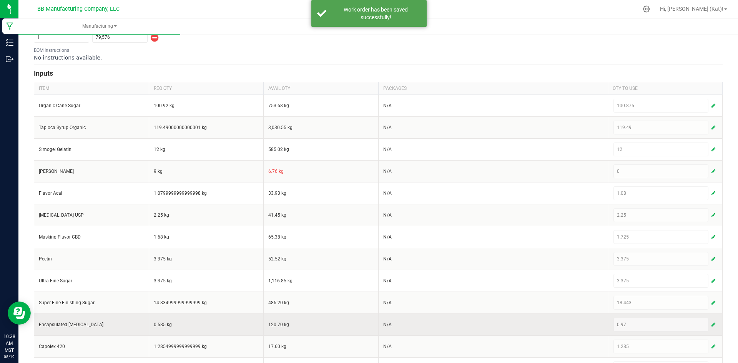
scroll to position [5, 0]
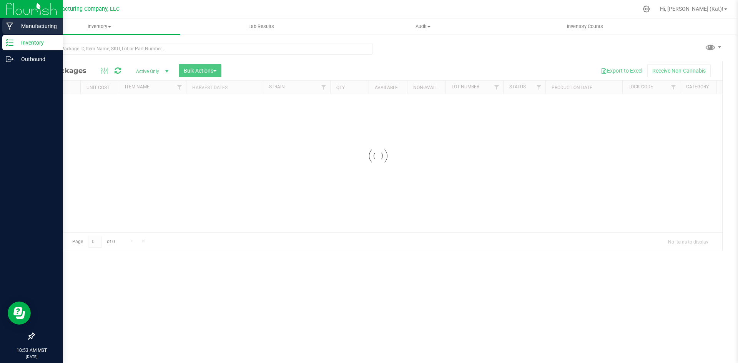
click at [17, 29] on p "Manufacturing" at bounding box center [36, 26] width 46 height 9
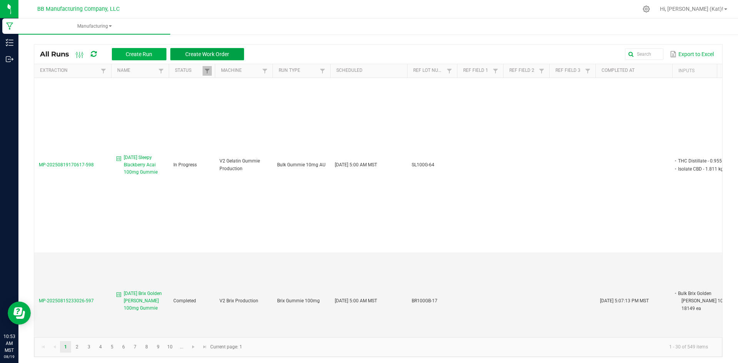
click at [222, 52] on span "Create Work Order" at bounding box center [207, 54] width 44 height 6
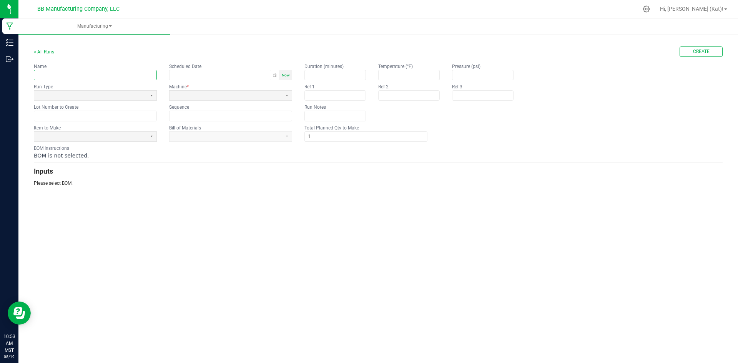
click at [64, 76] on input "text" at bounding box center [95, 75] width 122 height 10
paste input "Stoney Prickly Pear Lemonade 300mg Gummie"
type input "[DATE] Stoney Prickly Pear Lemonade 300mg Gummie"
click at [137, 95] on span at bounding box center [90, 95] width 106 height 7
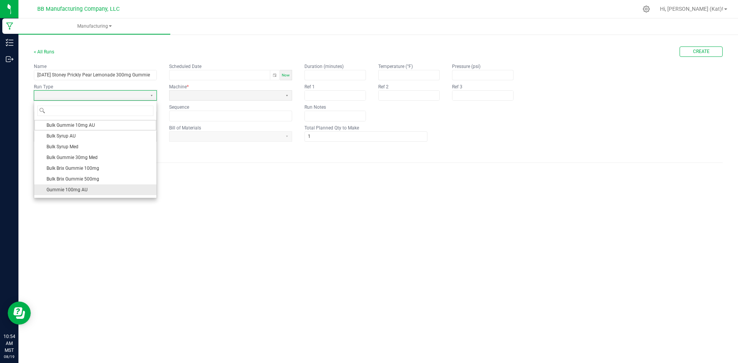
click at [102, 189] on li "Gummie 100mg AU" at bounding box center [95, 190] width 122 height 11
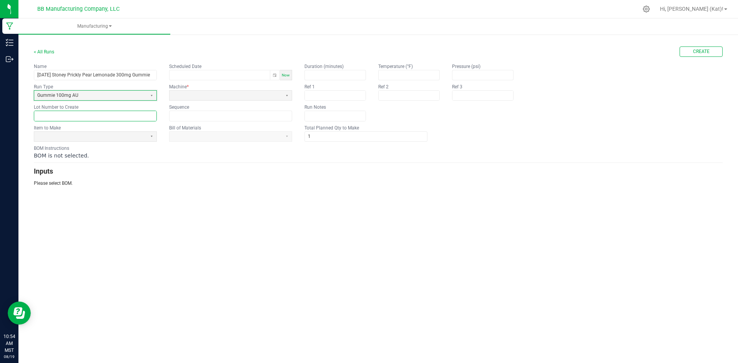
click at [89, 116] on input "text" at bounding box center [95, 116] width 122 height 10
paste input "ST300G-10"
type input "ST300G-10"
click at [103, 136] on span at bounding box center [90, 136] width 106 height 7
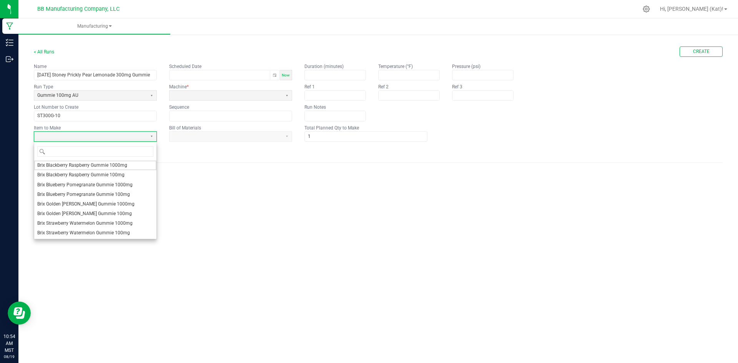
click at [194, 154] on div "BOM is not selected." at bounding box center [378, 156] width 689 height 8
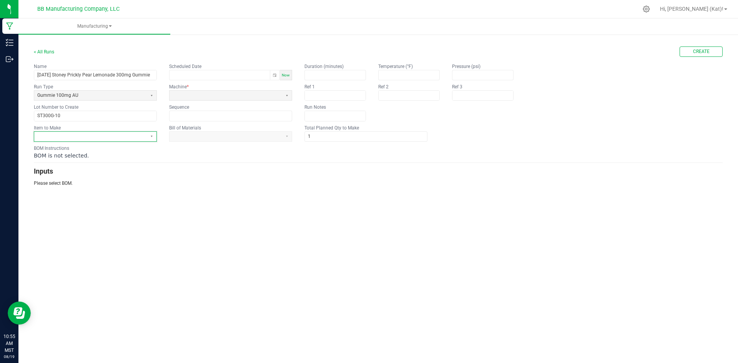
click at [100, 136] on span at bounding box center [90, 136] width 106 height 7
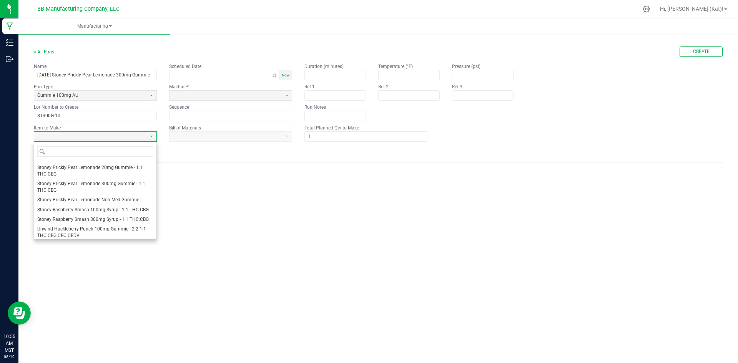
scroll to position [615, 0]
click at [135, 214] on li "Stoney Prickly Pear Lemonade 300mg Gummie - 1:1 THC:CBG" at bounding box center [95, 206] width 122 height 16
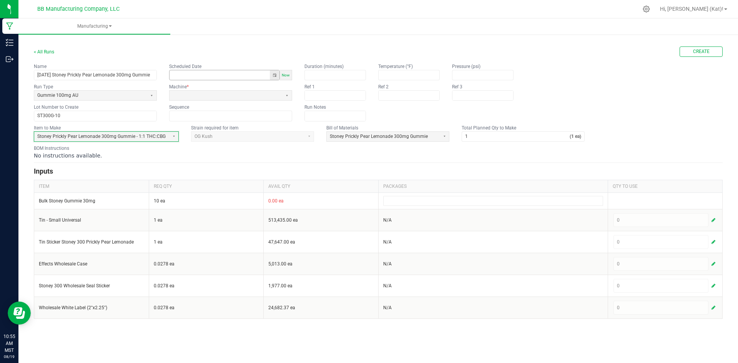
click at [274, 74] on button "Toggle popup" at bounding box center [275, 75] width 10 height 10
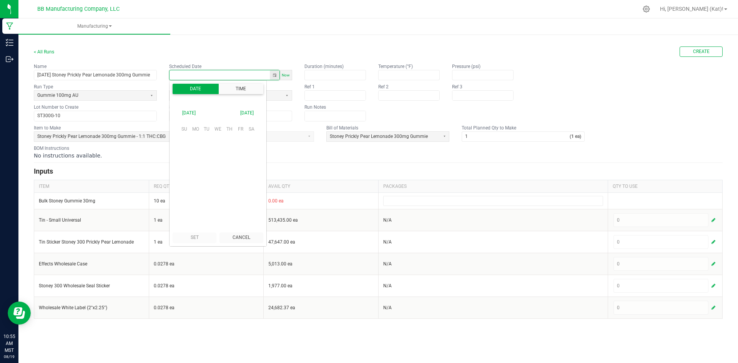
scroll to position [121104, 0]
click at [198, 180] on span "18" at bounding box center [195, 178] width 11 height 12
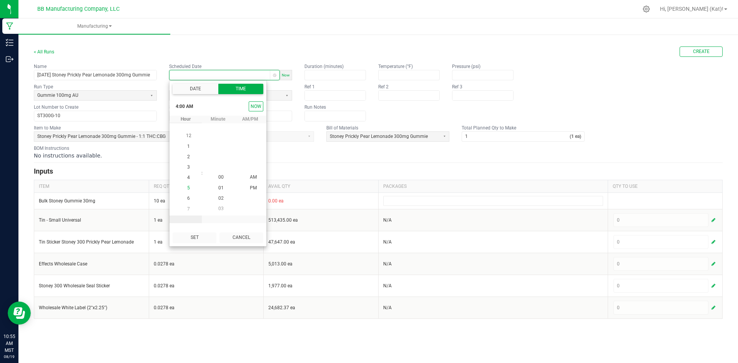
click at [190, 186] on li "5" at bounding box center [189, 188] width 18 height 10
click at [201, 234] on button "Set" at bounding box center [195, 238] width 44 height 10
type input "[DATE] 5:00 AM"
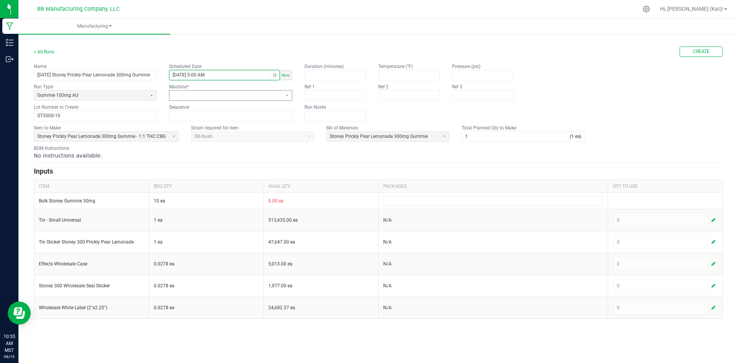
click at [205, 97] on span at bounding box center [226, 95] width 106 height 7
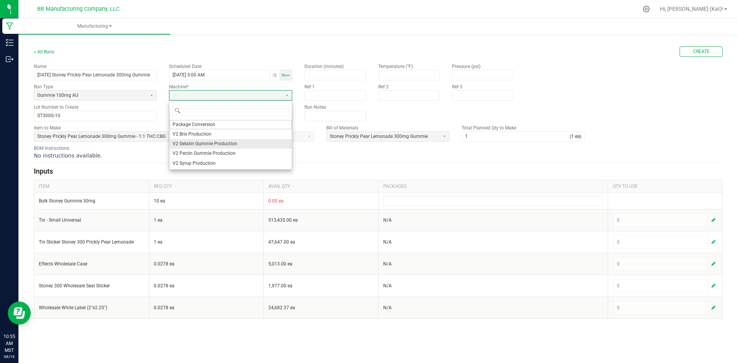
click at [206, 144] on span "V2 Gelatin Gummie Production" at bounding box center [205, 144] width 65 height 7
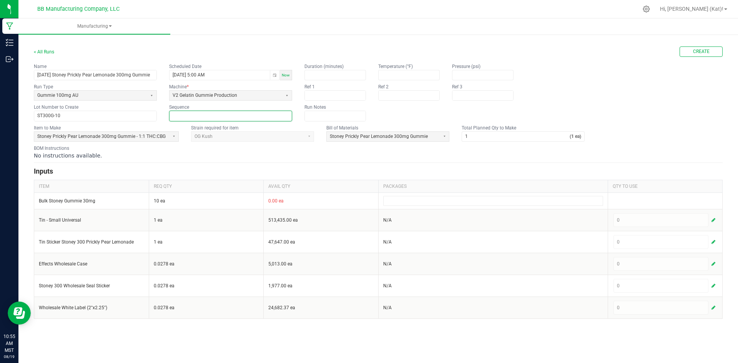
click at [226, 117] on input at bounding box center [231, 116] width 122 height 10
type input "0"
click at [251, 149] on div "BOM Instructions No instructions available." at bounding box center [378, 152] width 689 height 15
click at [513, 133] on input "1" at bounding box center [516, 137] width 108 height 10
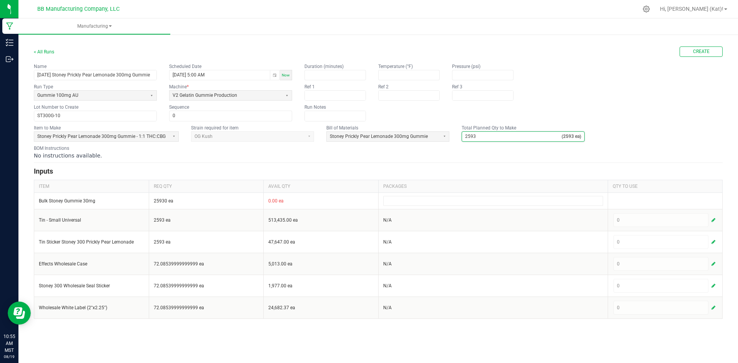
type input "2,593"
click at [401, 159] on div "No instructions available." at bounding box center [378, 156] width 689 height 8
click at [692, 53] on button "Create" at bounding box center [701, 52] width 43 height 10
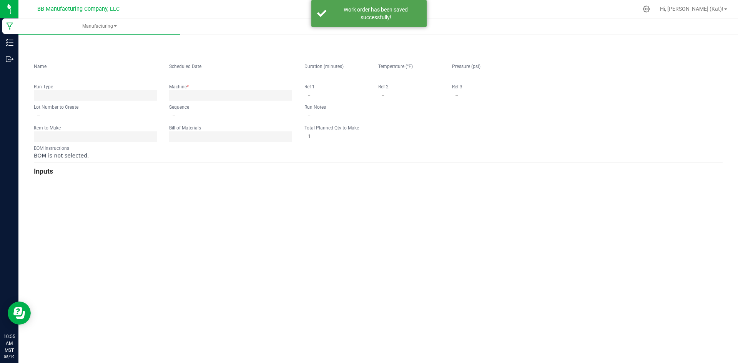
type input "[DATE] Stoney Prickly Pear Lemonade 300mg Gummie"
type input "[DATE] 5:00 AM"
type input "ST300G-10"
type input "0"
type input "2,593"
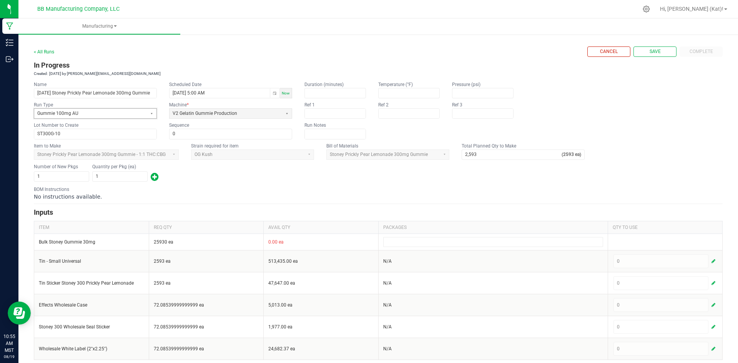
click at [95, 114] on span "Gummie 100mg AU" at bounding box center [90, 113] width 106 height 7
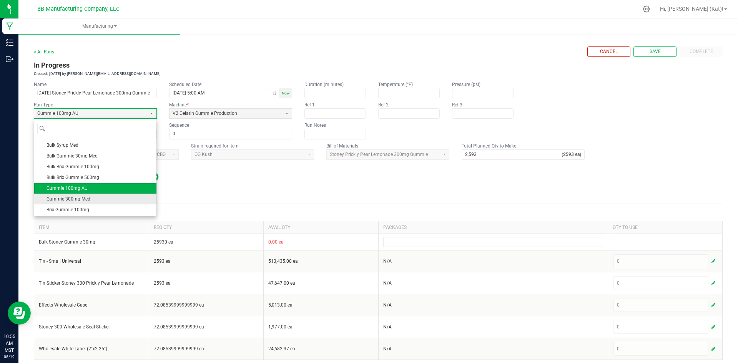
scroll to position [38, 0]
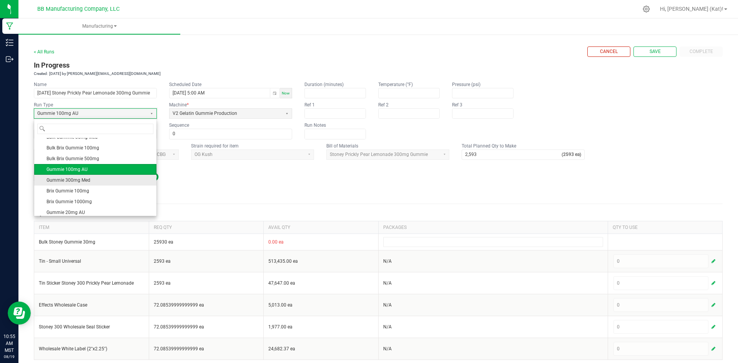
click at [96, 178] on li "Gummie 300mg Med" at bounding box center [95, 180] width 122 height 11
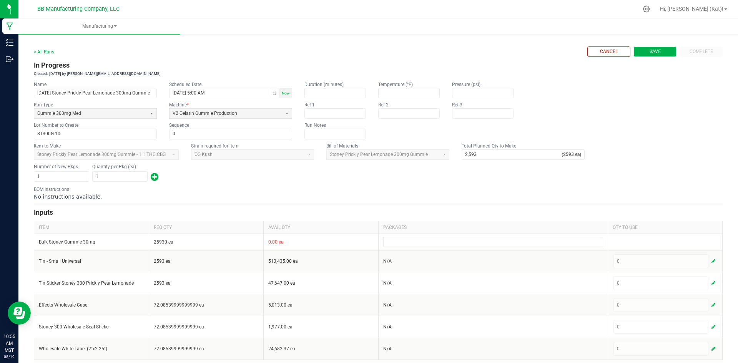
click at [650, 53] on span "Save" at bounding box center [655, 51] width 11 height 7
type input "1"
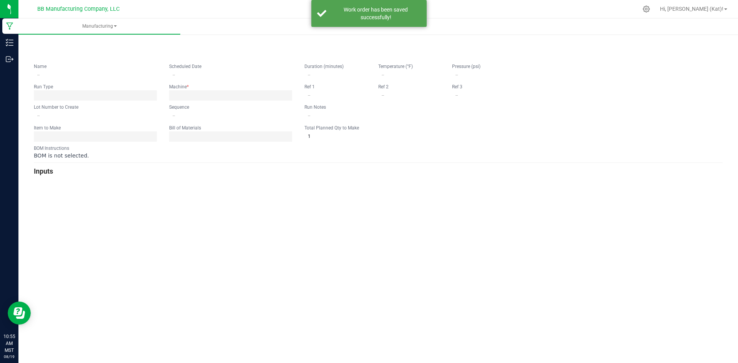
type input "[DATE] Stoney Prickly Pear Lemonade 300mg Gummie"
type input "[DATE] 5:00 AM"
type input "ST300G-10"
type input "0"
type input "2,593"
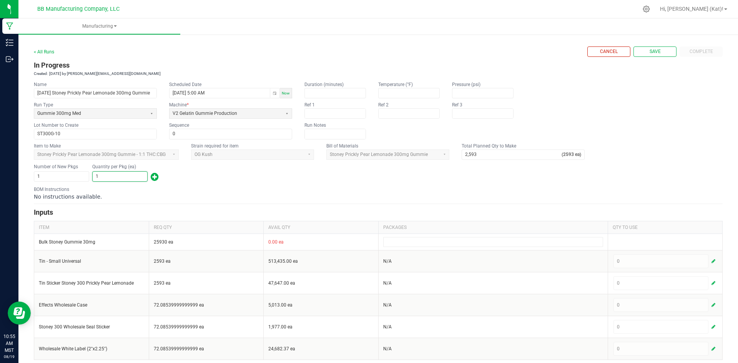
click at [122, 178] on input "1" at bounding box center [120, 177] width 55 height 10
type input "2,593"
click at [243, 181] on div "Number of New Pkgs 1 Quantity per Pkg (ea) 2,593" at bounding box center [378, 173] width 689 height 20
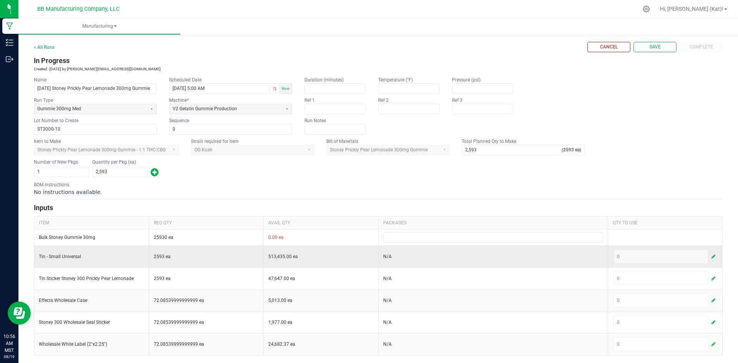
click at [710, 258] on button "button" at bounding box center [713, 256] width 7 height 9
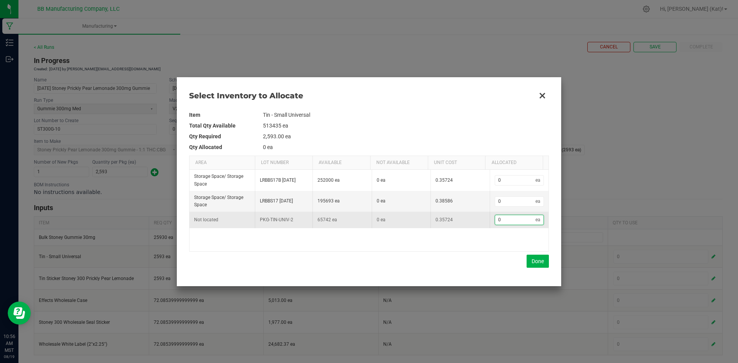
click at [523, 224] on input "0" at bounding box center [515, 220] width 41 height 10
type input "2"
type input "26"
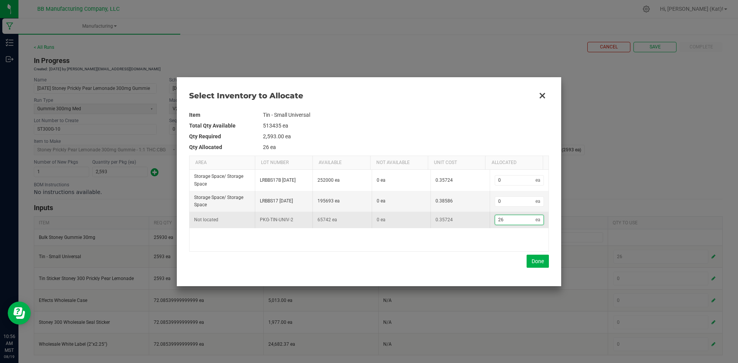
type input "268"
type input "2,685"
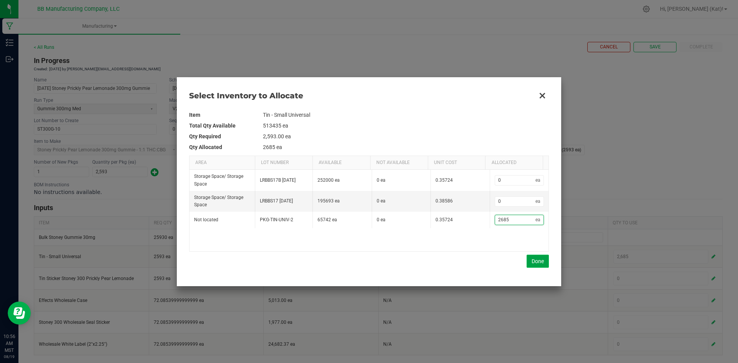
type input "2,685"
click at [539, 260] on button "Done" at bounding box center [538, 261] width 22 height 13
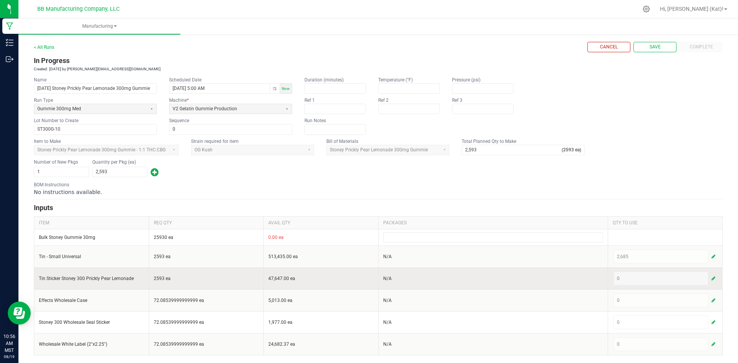
click at [712, 278] on span "button" at bounding box center [714, 279] width 4 height 6
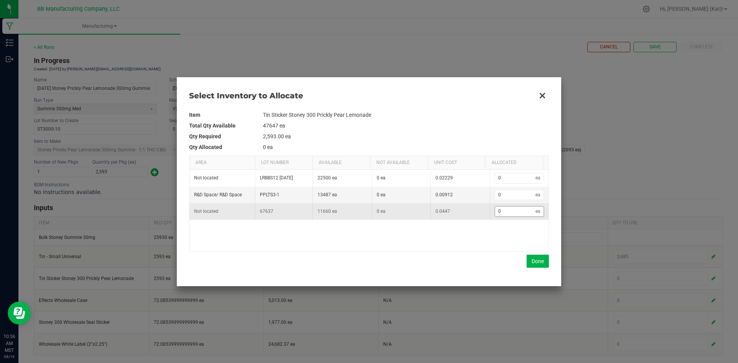
click at [519, 208] on input "0" at bounding box center [515, 212] width 41 height 10
type input "3"
type input "30"
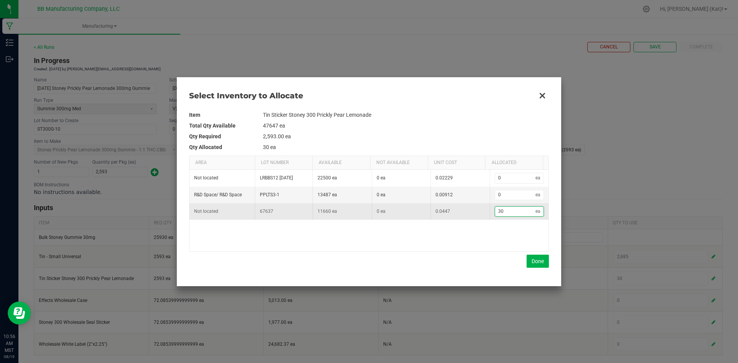
type input "307"
type input "3,073"
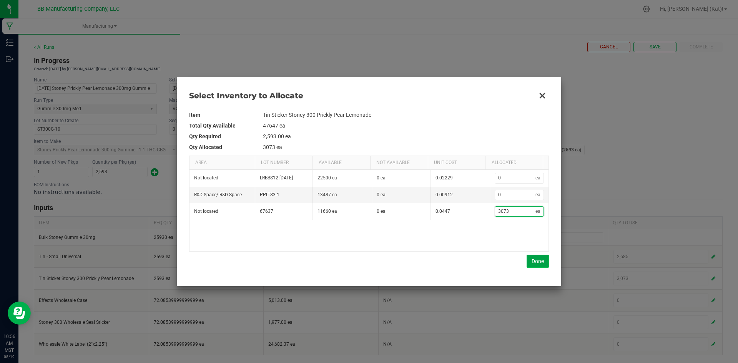
type input "3,073"
click at [538, 259] on button "Done" at bounding box center [538, 261] width 22 height 13
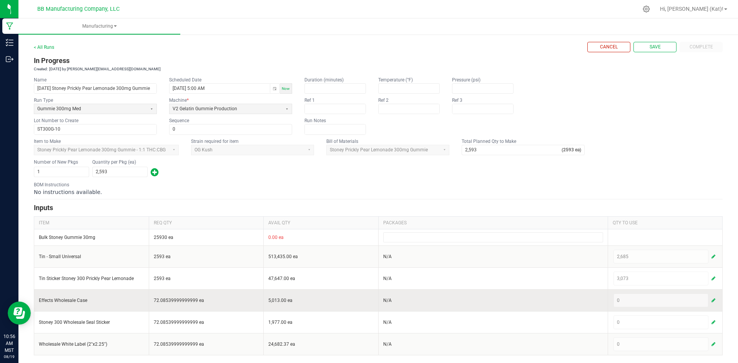
click at [712, 300] on span "button" at bounding box center [714, 301] width 4 height 6
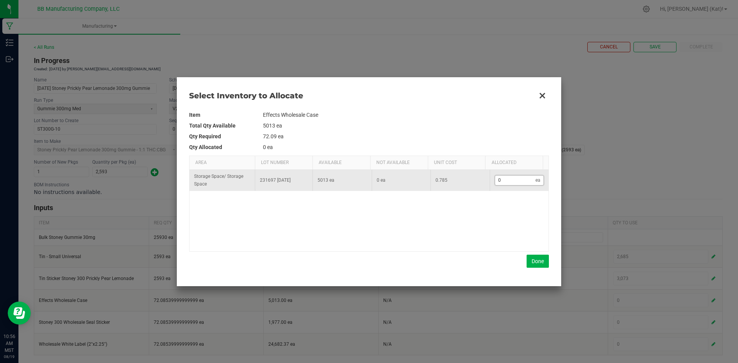
click at [516, 182] on input "0" at bounding box center [515, 181] width 41 height 10
type input "7"
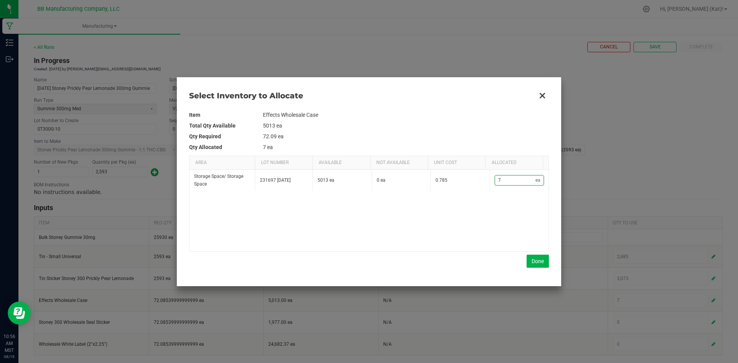
type input "73"
click at [540, 264] on button "Done" at bounding box center [538, 261] width 22 height 13
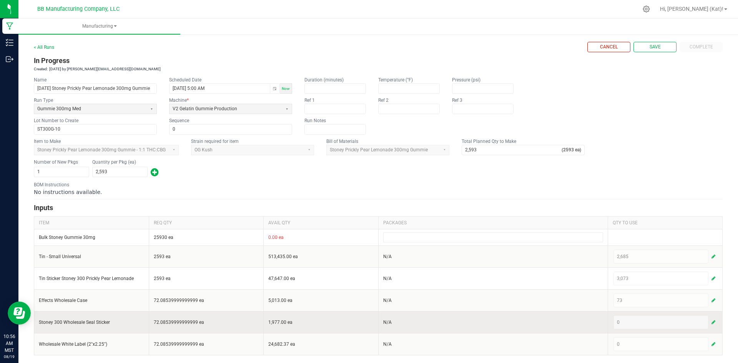
click at [712, 324] on span "button" at bounding box center [714, 322] width 4 height 6
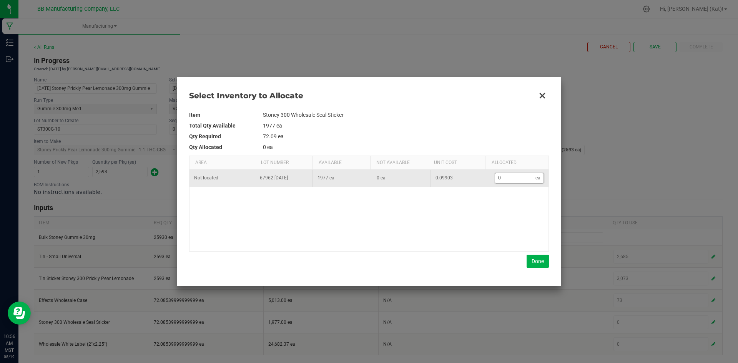
click at [499, 180] on input "0" at bounding box center [515, 178] width 41 height 10
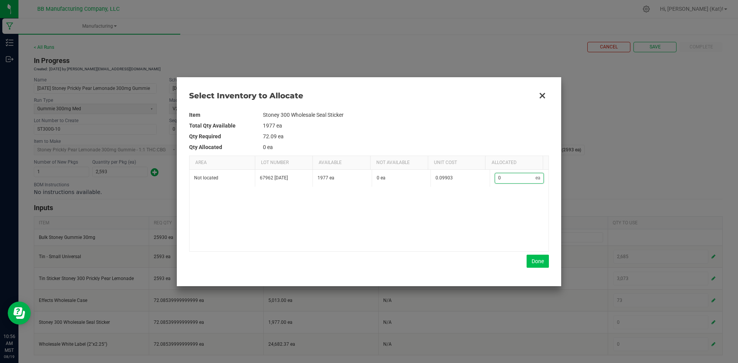
type input "7"
type input "73"
click at [540, 261] on button "Done" at bounding box center [538, 261] width 22 height 13
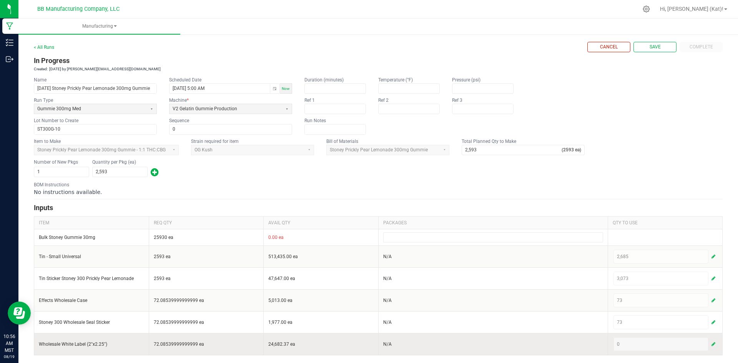
click at [712, 345] on span "button" at bounding box center [714, 344] width 4 height 6
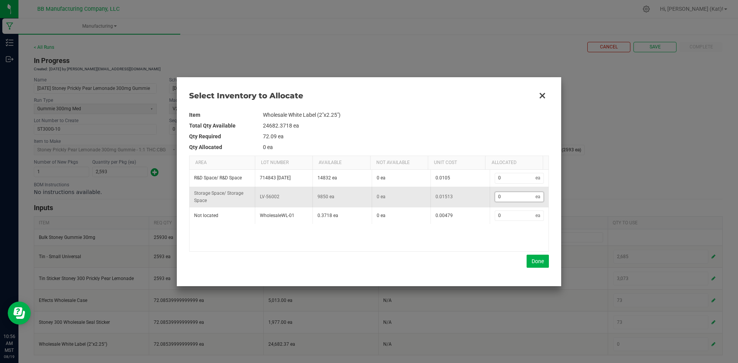
click at [504, 195] on input "0" at bounding box center [515, 197] width 41 height 10
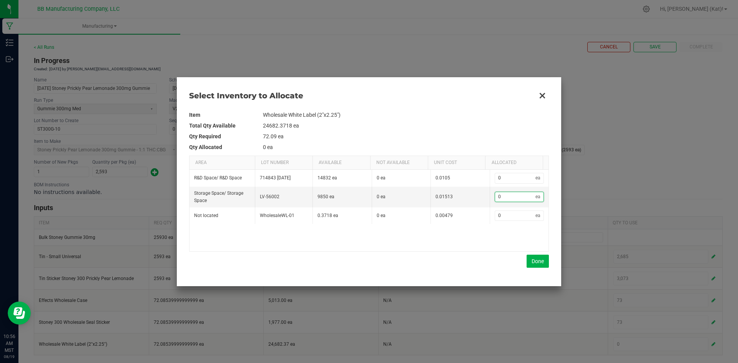
type input "7"
type input "73"
click at [535, 263] on button "Done" at bounding box center [538, 261] width 22 height 13
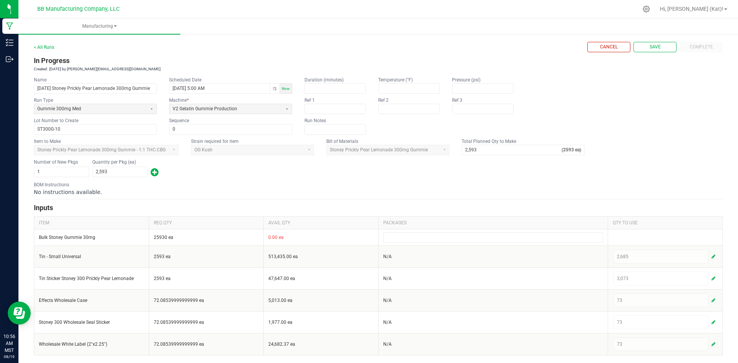
click at [618, 184] on div "BOM Instructions No instructions available." at bounding box center [378, 188] width 689 height 15
click at [650, 46] on span "Save" at bounding box center [655, 47] width 11 height 7
type input "1"
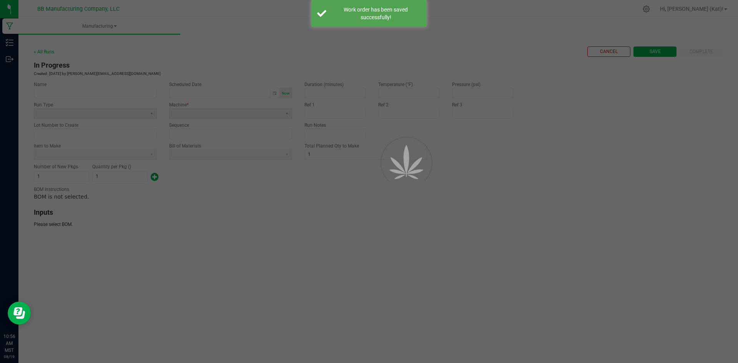
scroll to position [0, 0]
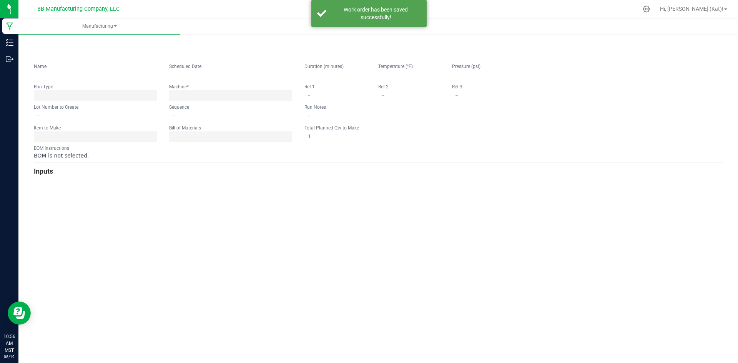
type input "[DATE] Stoney Prickly Pear Lemonade 300mg Gummie"
type input "[DATE] 5:00 AM"
type input "ST300G-10"
type input "0"
type input "2,593"
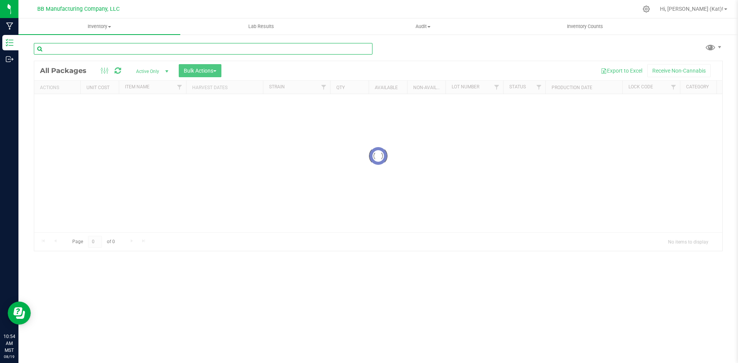
click at [128, 51] on input "text" at bounding box center [203, 49] width 339 height 12
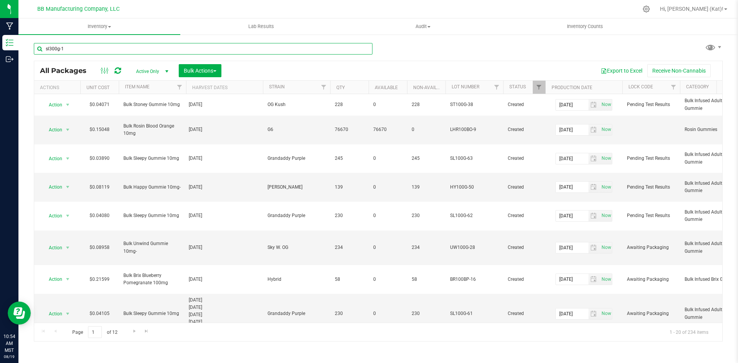
type input "sl300g-10"
click at [163, 50] on input "text" at bounding box center [203, 49] width 339 height 12
type input "2025-08-15"
type input "2026-08-15"
type input "2025-07-24"
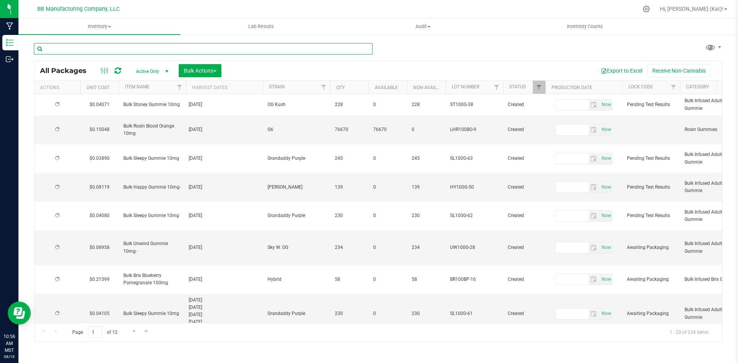
type input "2026-07-24"
type input "2025-08-12"
type input "2026-08-12"
type input "2025-08-12"
type input "2026-08-12"
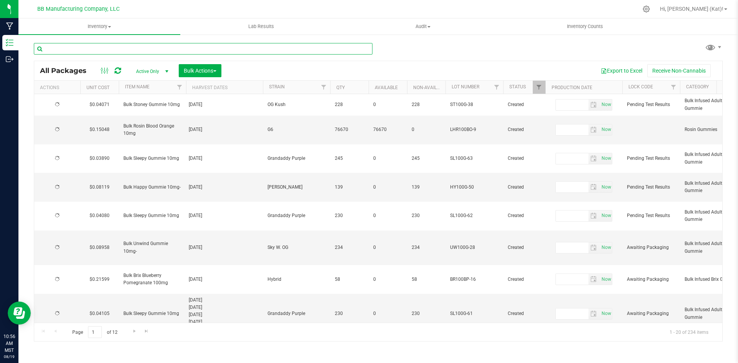
type input "2025-08-11"
type input "2026-08-11"
type input "2025-08-08"
type input "2026-08-08"
type input "2025-08-07"
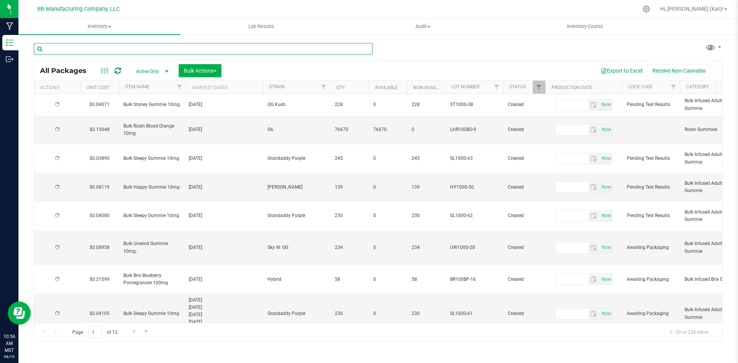
type input "2026-08-07"
type input "2025-08-04"
type input "2026-08-04"
type input "2025-08-05"
type input "2026-08-05"
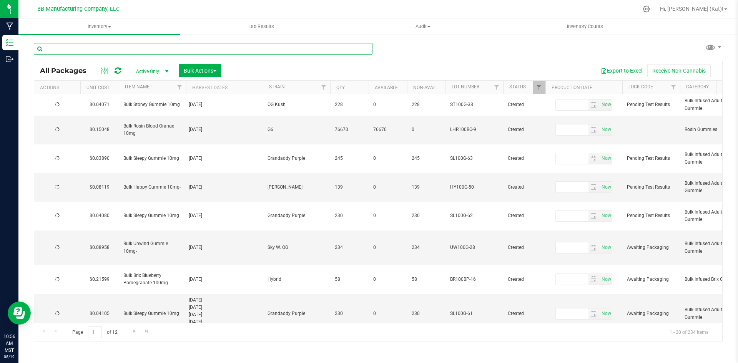
type input "2025-07-31"
type input "2026-07-31"
type input "2025-07-29"
type input "2026-07-29"
type input "2025-07-28"
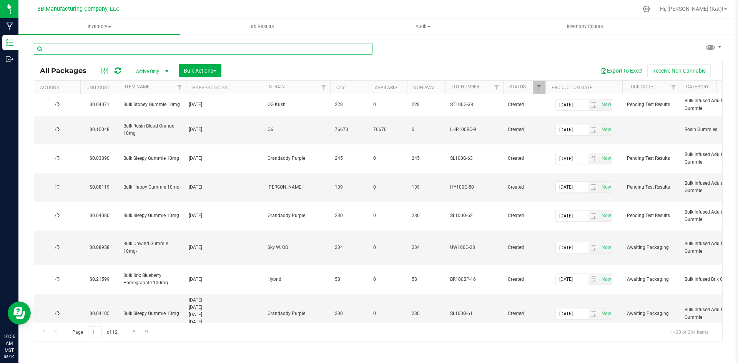
type input "2026-07-28"
type input "2025-07-25"
type input "2026-07-25"
type input "2025-07-15"
type input "2026-07-15"
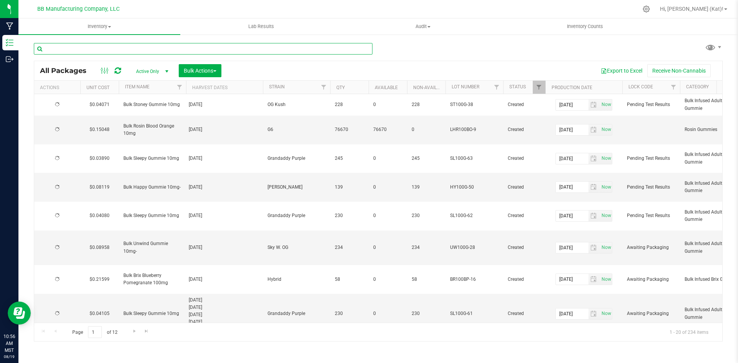
type input "2025-07-11"
type input "2026-07-11"
type input "2025-07-11"
type input "2026-07-11"
type input "2025-07-11"
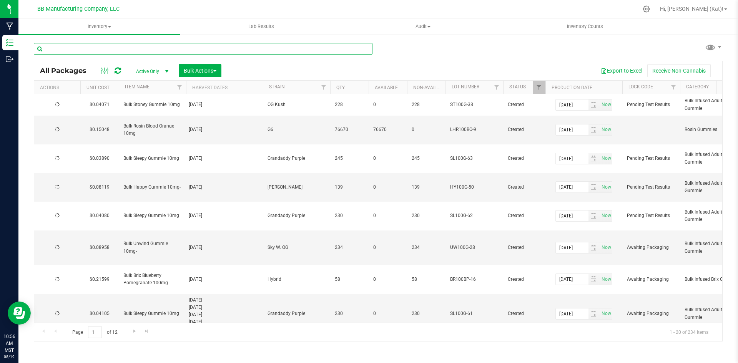
type input "2026-07-11"
type input "2025-07-11"
type input "2026-07-11"
type input "2025-07-11"
type input "2026-07-11"
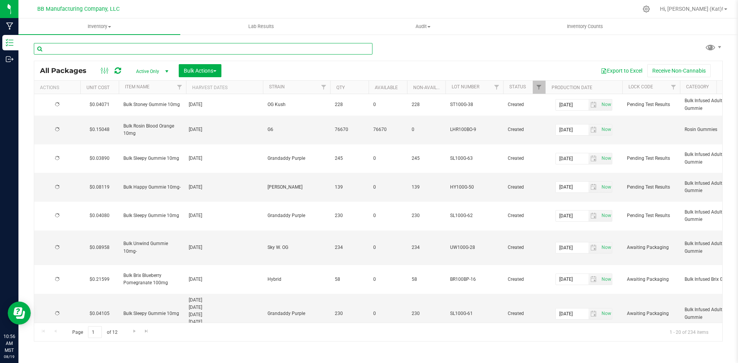
type input "2025-07-11"
type input "2026-07-11"
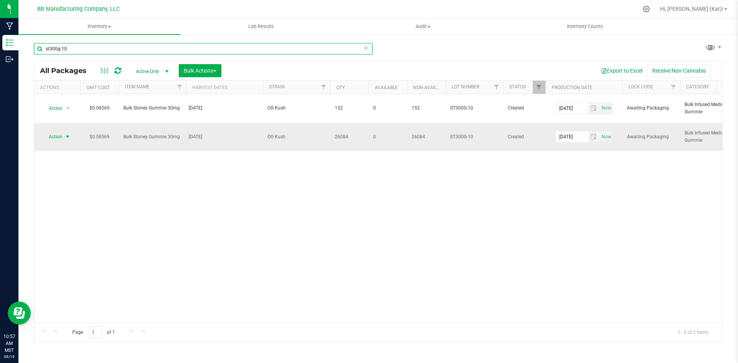
type input "st300g-10"
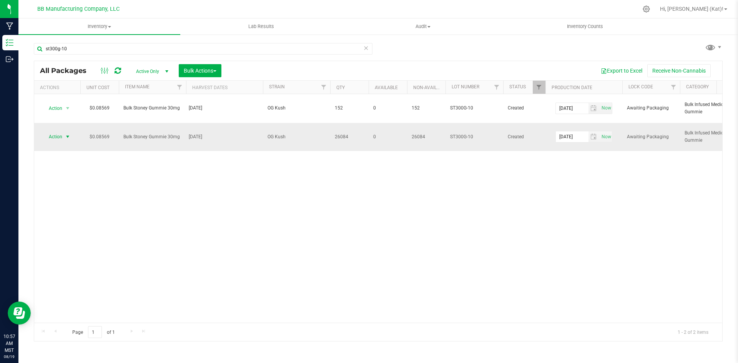
click at [61, 131] on span "Action" at bounding box center [52, 136] width 21 height 11
click at [63, 235] on li "Unlock package" at bounding box center [66, 241] width 48 height 12
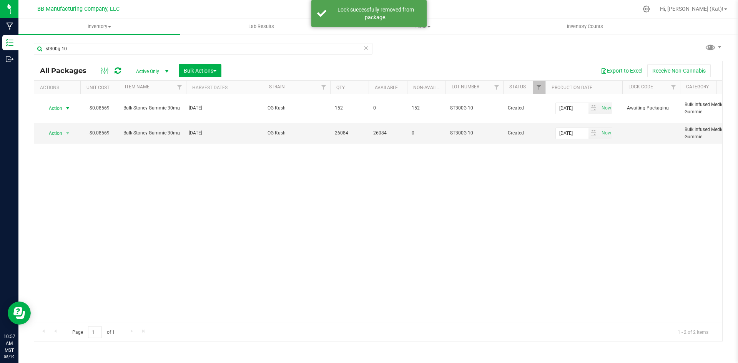
click at [60, 105] on span "Action" at bounding box center [52, 108] width 21 height 11
click at [70, 213] on li "Unlock package" at bounding box center [66, 219] width 48 height 12
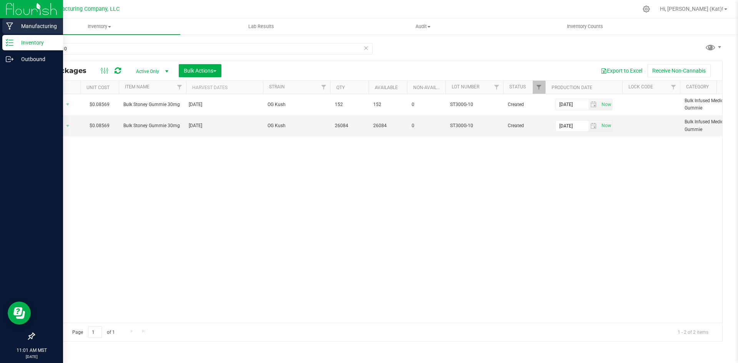
click at [18, 27] on p "Manufacturing" at bounding box center [36, 26] width 46 height 9
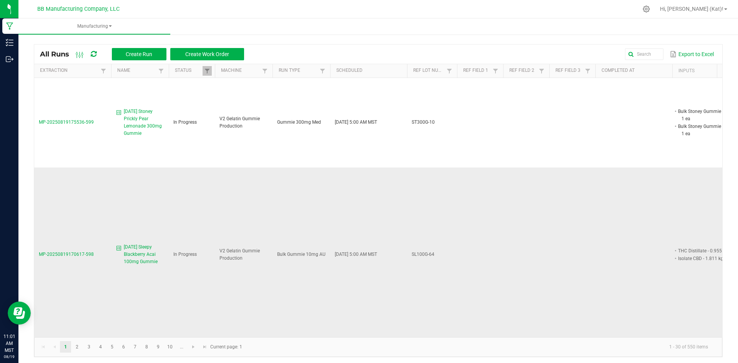
click at [130, 245] on span "[DATE] Sleepy Blackberry Acai 100mg Gummie" at bounding box center [144, 255] width 40 height 22
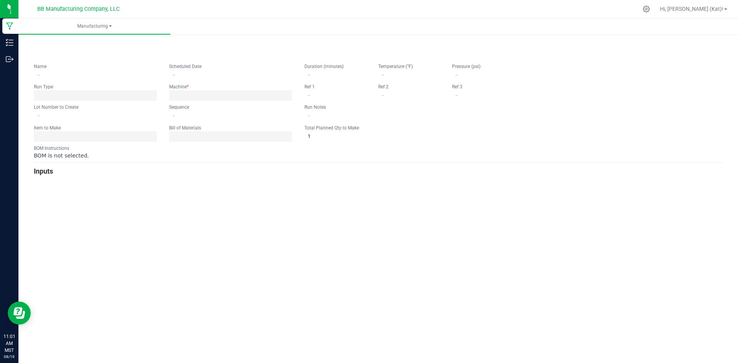
type input "[DATE] Sleepy Blackberry Acai 100mg Gummie"
type input "[DATE] 5:00 AM"
type input "SL100G-64"
type input "0"
type input "15"
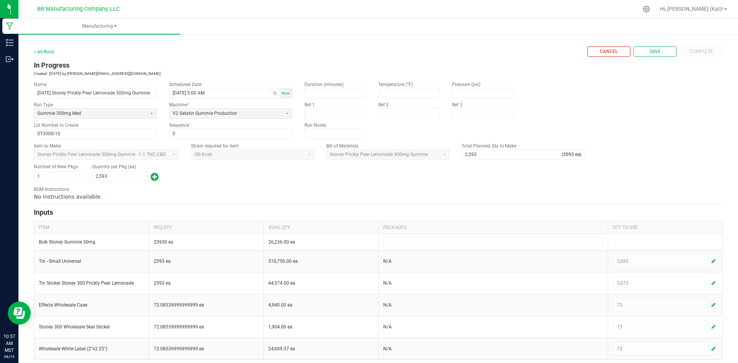
scroll to position [5, 0]
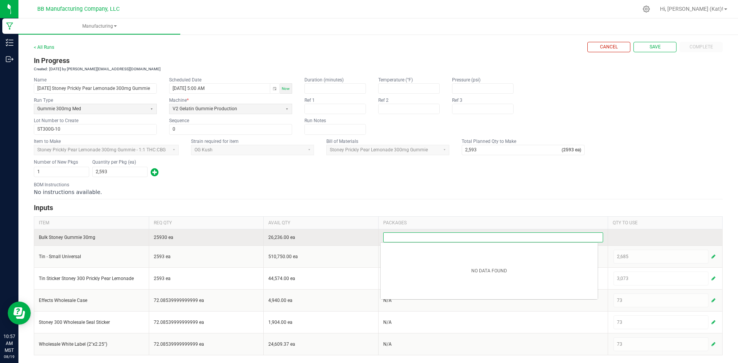
click at [444, 241] on input at bounding box center [493, 237] width 219 height 9
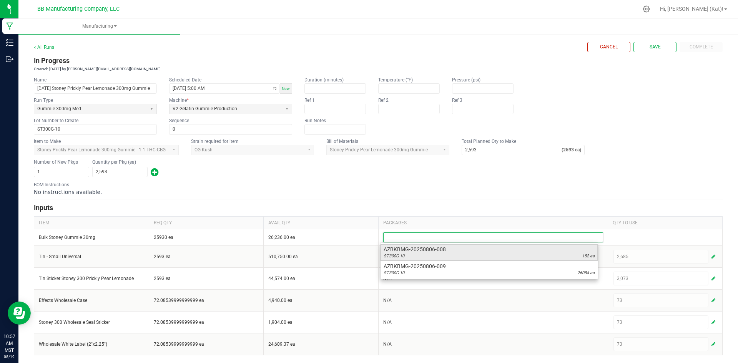
click at [460, 253] on span "AZBKBMG-20250806-008" at bounding box center [489, 250] width 211 height 8
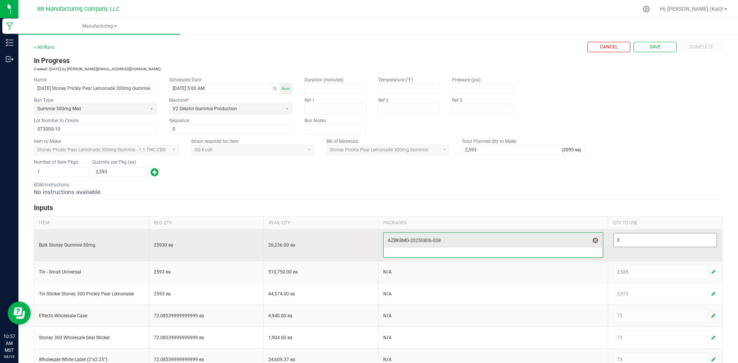
click at [632, 239] on input "0" at bounding box center [665, 240] width 103 height 13
type input "1"
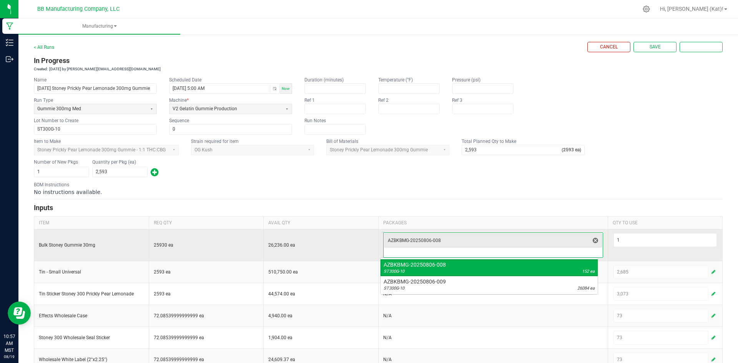
click at [551, 253] on input at bounding box center [493, 252] width 219 height 9
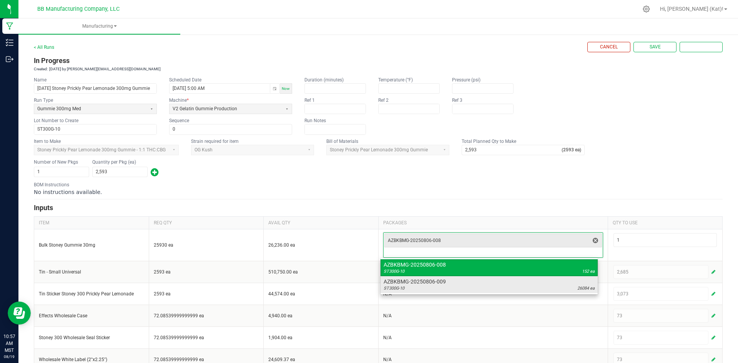
click at [494, 288] on div "ST300G-10 26084 ea" at bounding box center [489, 289] width 211 height 6
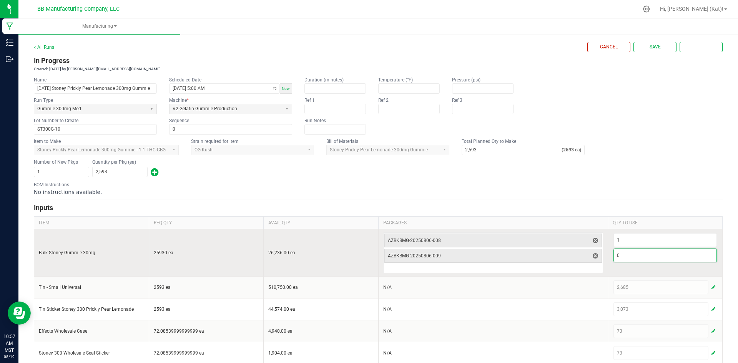
click at [645, 256] on input "0" at bounding box center [665, 255] width 103 height 13
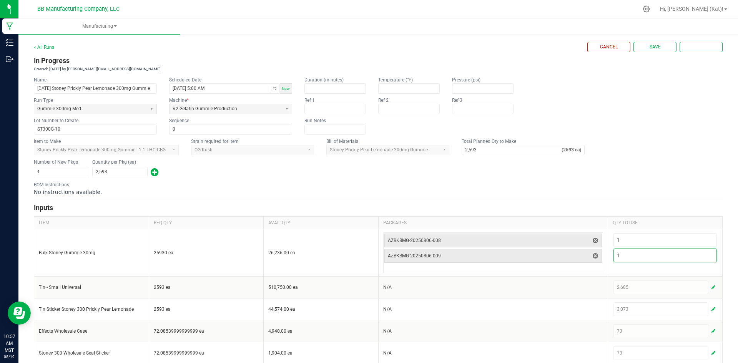
type input "1"
click at [613, 191] on div "No instructions available." at bounding box center [378, 192] width 689 height 8
click at [640, 45] on button "Save" at bounding box center [654, 47] width 43 height 10
type input "1"
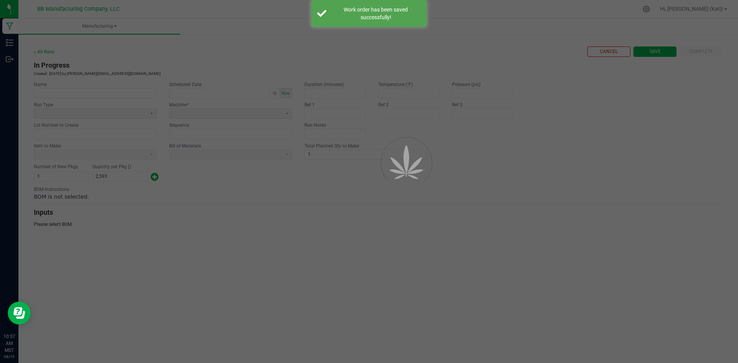
scroll to position [0, 0]
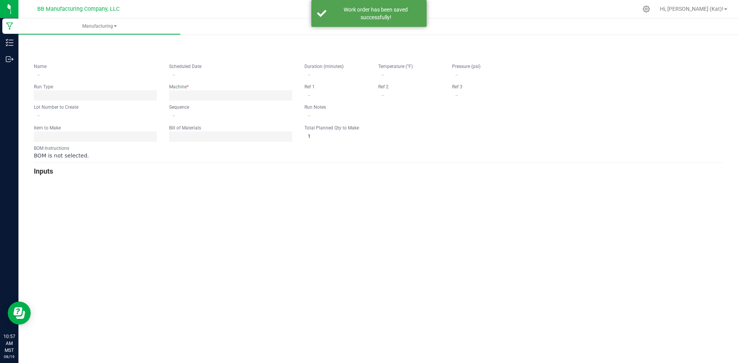
type input "[DATE] Stoney Prickly Pear Lemonade 300mg Gummie"
type input "[DATE] 5:00 AM"
type input "ST300G-10"
type input "0"
type input "2,593"
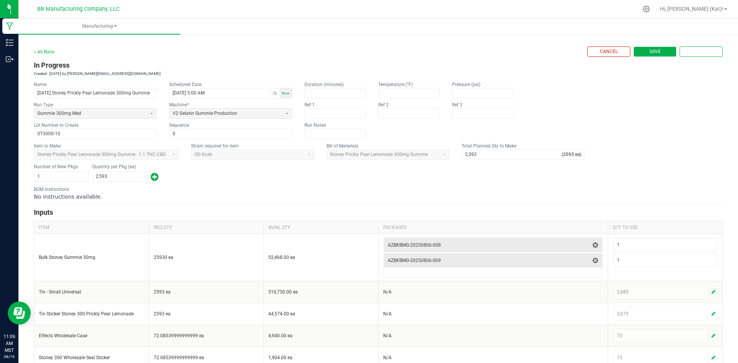
click at [655, 53] on button "Save" at bounding box center [654, 52] width 43 height 10
type input "1"
click at [43, 50] on link "< All Runs" at bounding box center [44, 51] width 20 height 5
